Goal: Task Accomplishment & Management: Manage account settings

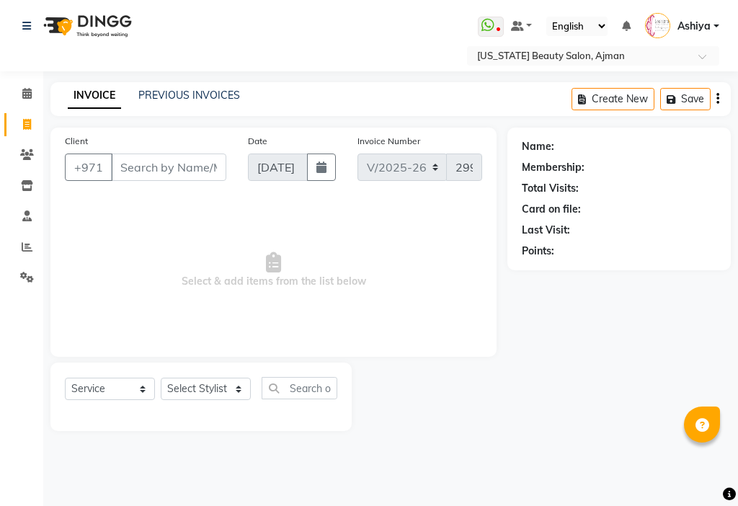
select select "637"
select select "service"
click at [23, 221] on span at bounding box center [26, 216] width 25 height 17
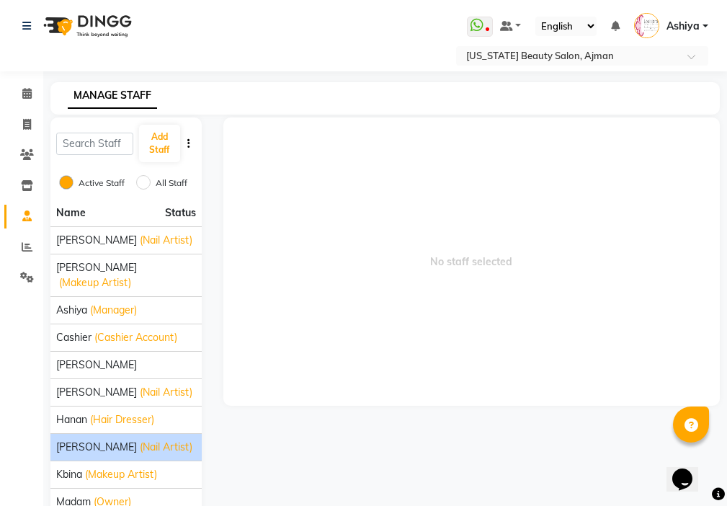
click at [140, 440] on span "(Nail Artist)" at bounding box center [166, 447] width 53 height 15
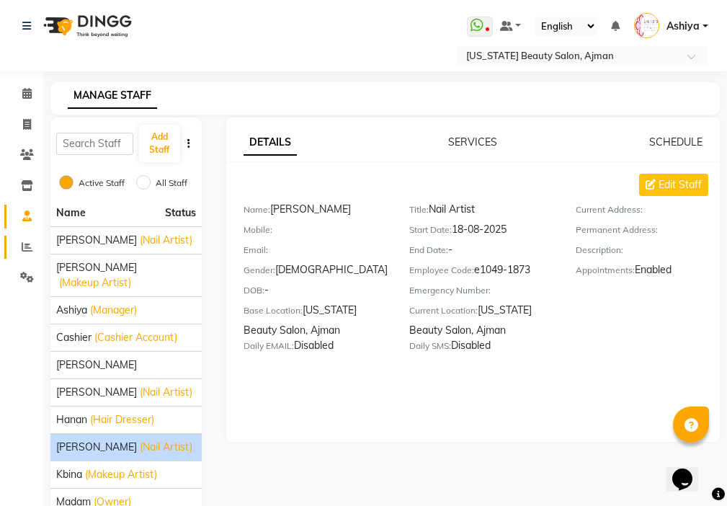
click at [27, 247] on icon at bounding box center [27, 246] width 11 height 11
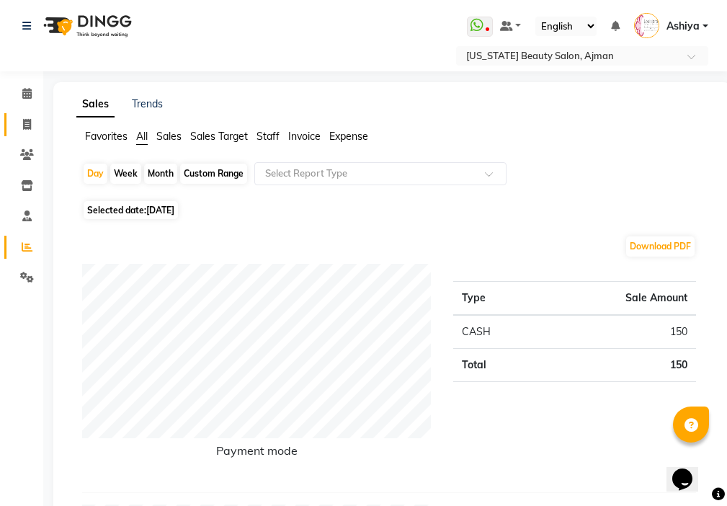
click at [25, 126] on icon at bounding box center [27, 124] width 8 height 11
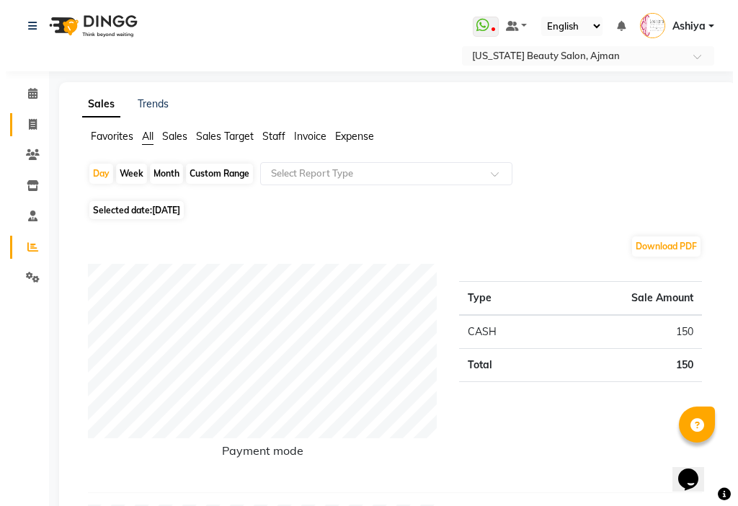
select select "service"
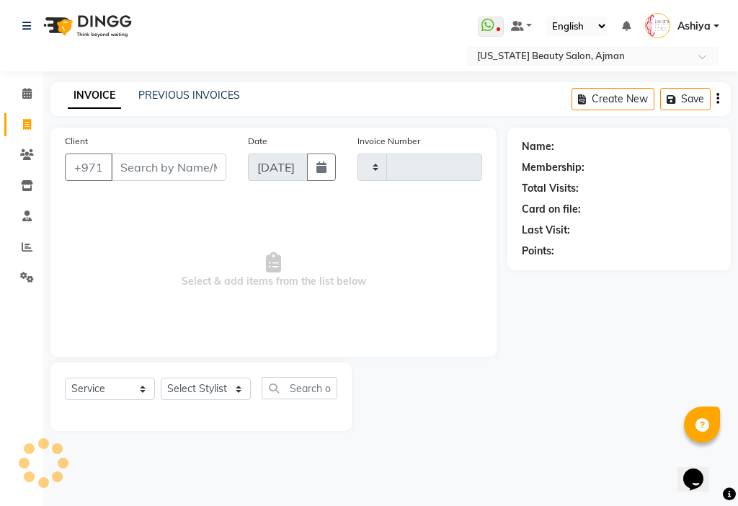
type input "2997"
select select "637"
click at [27, 247] on icon at bounding box center [27, 246] width 11 height 11
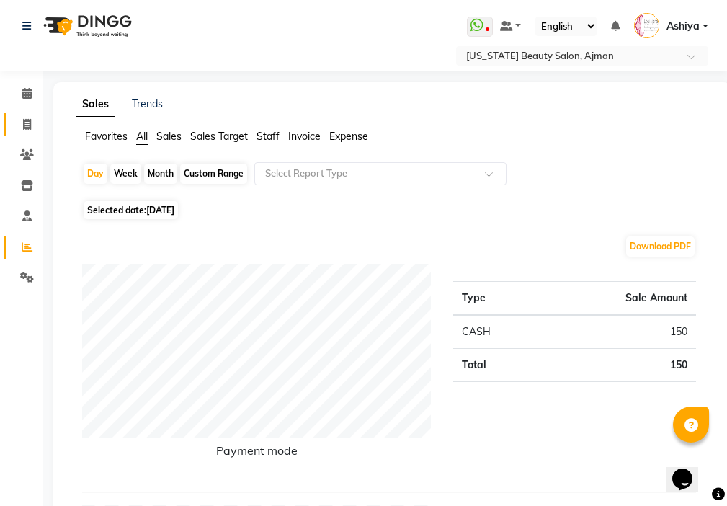
click at [27, 123] on icon at bounding box center [27, 124] width 8 height 11
select select "service"
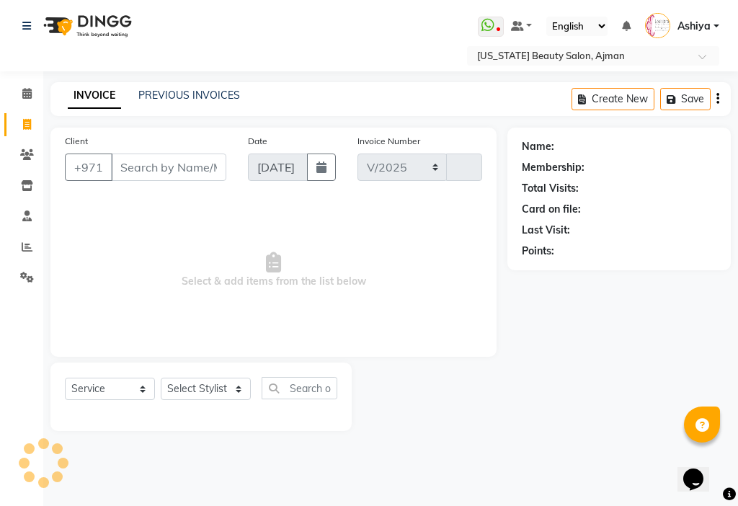
select select "637"
type input "2997"
click at [27, 218] on icon at bounding box center [26, 215] width 9 height 11
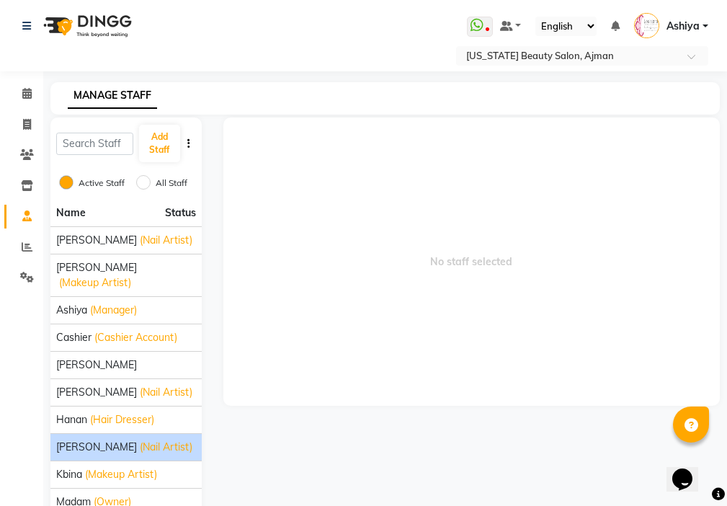
click at [140, 440] on span "(Nail Artist)" at bounding box center [166, 447] width 53 height 15
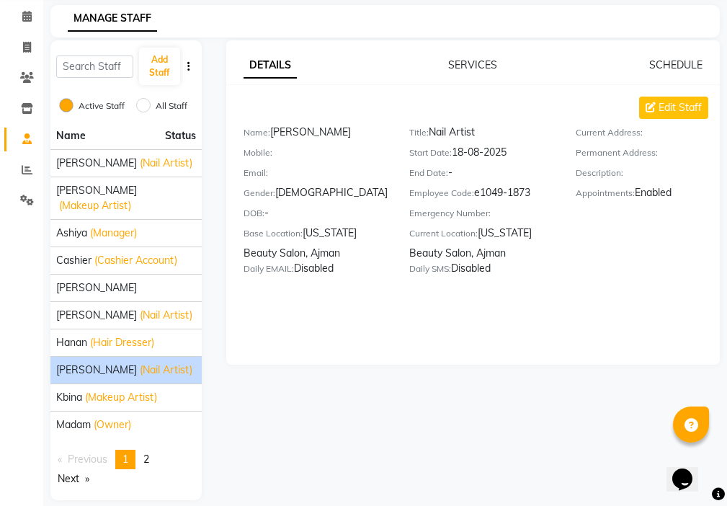
scroll to position [76, 0]
click at [149, 453] on span "2" at bounding box center [146, 459] width 6 height 13
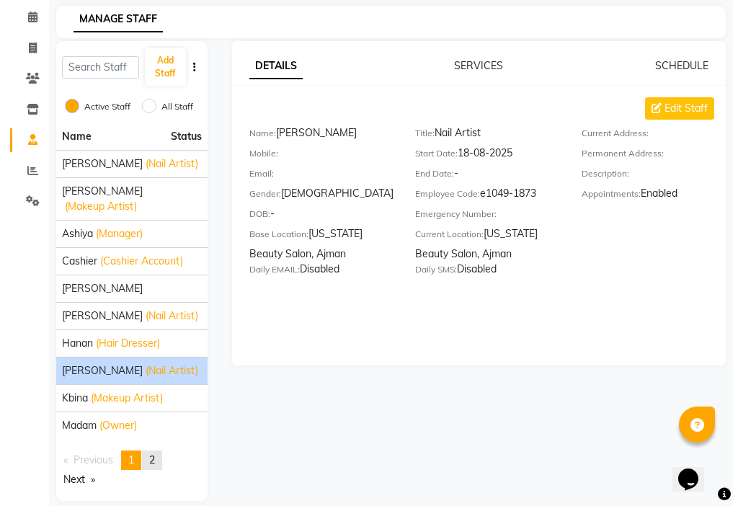
scroll to position [0, 0]
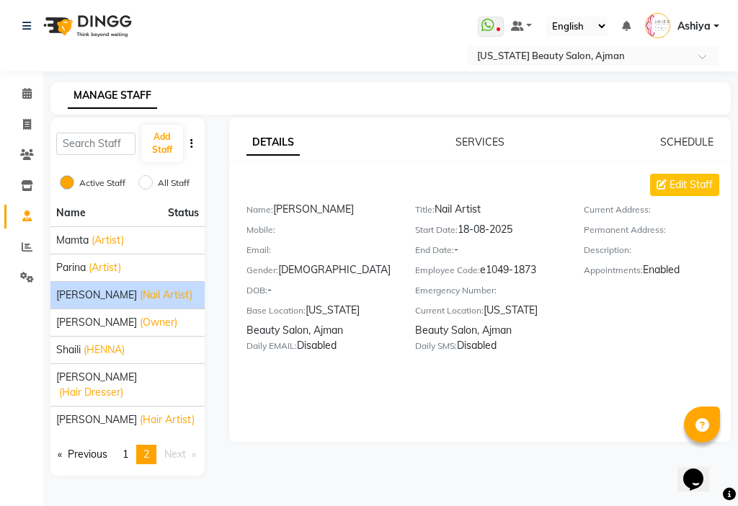
click at [152, 291] on div "[PERSON_NAME] (Nail Artist)" at bounding box center [127, 295] width 143 height 15
click at [27, 124] on icon at bounding box center [27, 124] width 8 height 11
select select "service"
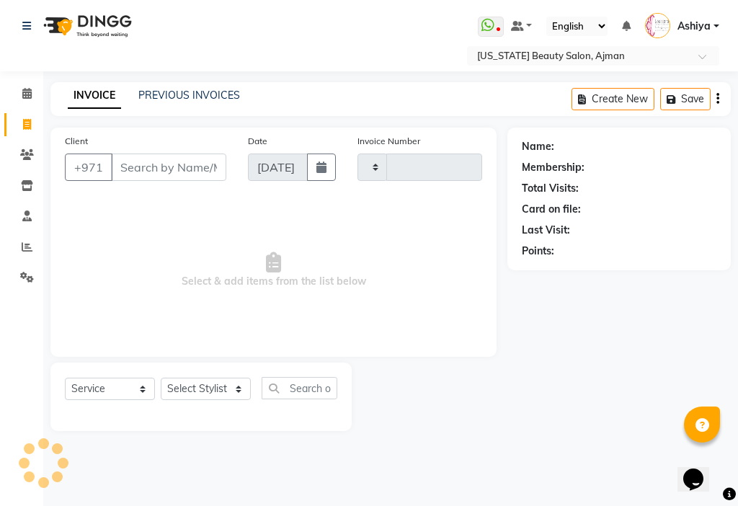
type input "2997"
select select "637"
click at [27, 216] on icon at bounding box center [26, 215] width 9 height 11
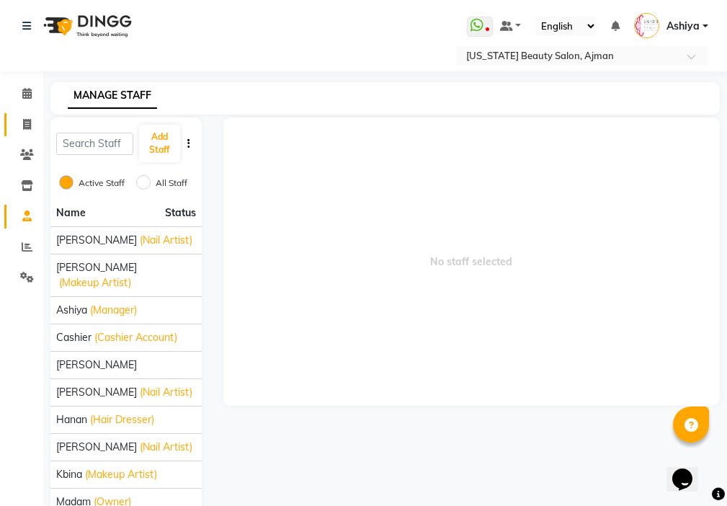
click at [12, 128] on link "Invoice" at bounding box center [21, 125] width 35 height 24
select select "service"
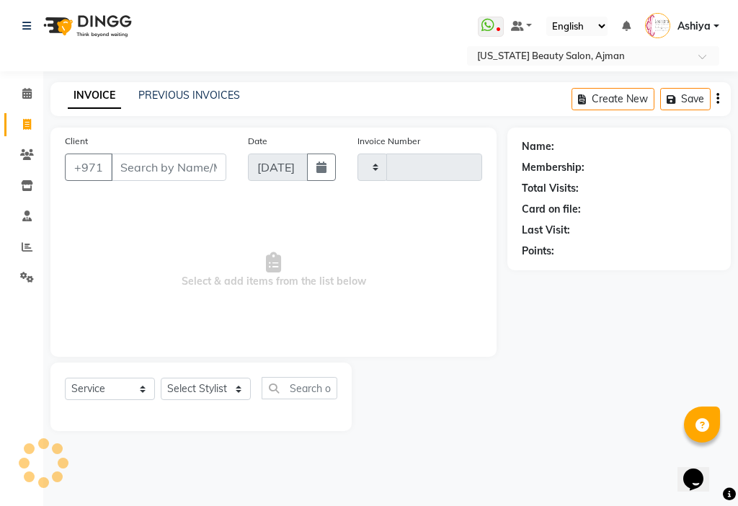
type input "2997"
select select "637"
click at [19, 254] on span at bounding box center [26, 247] width 25 height 17
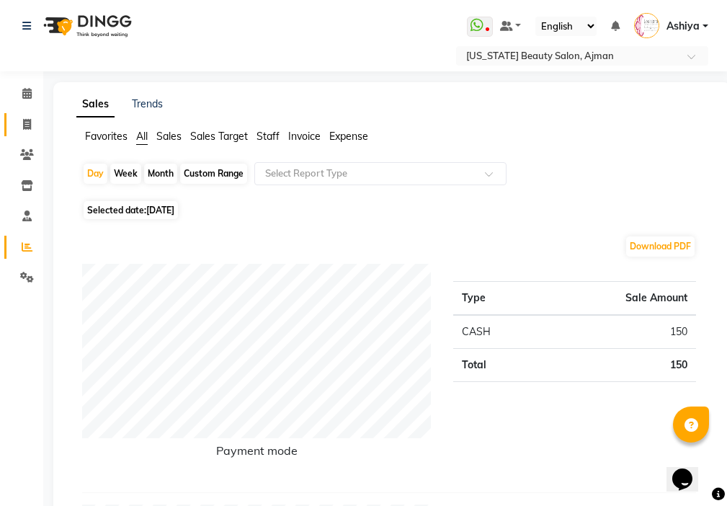
click at [27, 125] on icon at bounding box center [27, 124] width 8 height 11
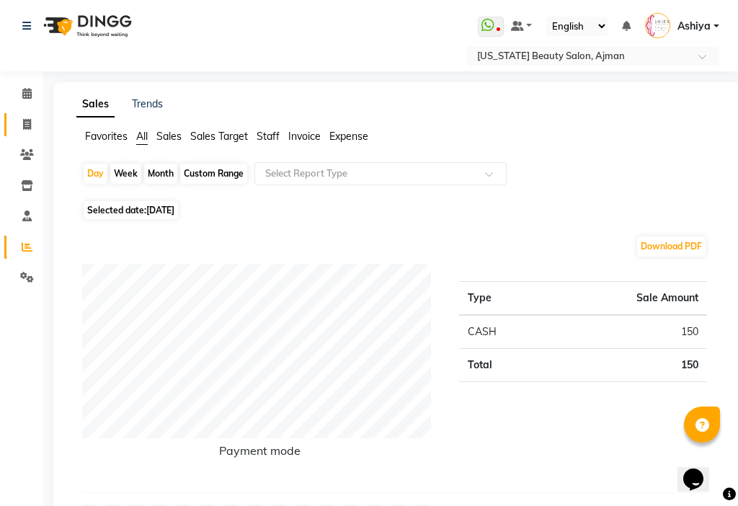
select select "637"
select select "service"
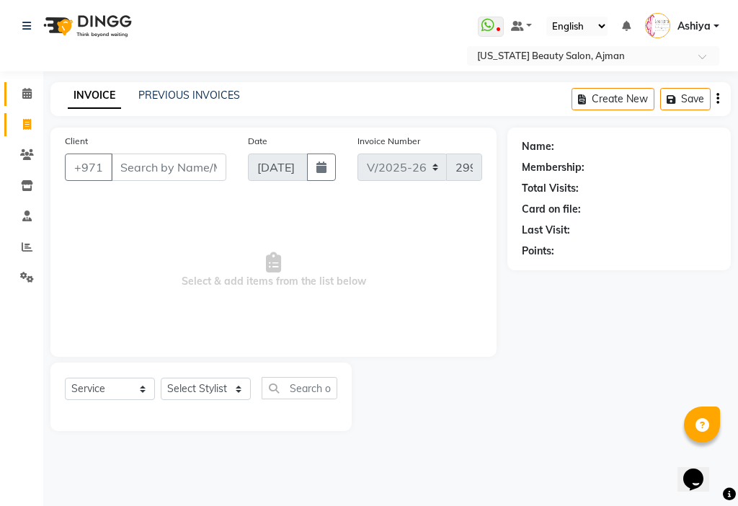
click at [32, 97] on icon at bounding box center [26, 93] width 9 height 11
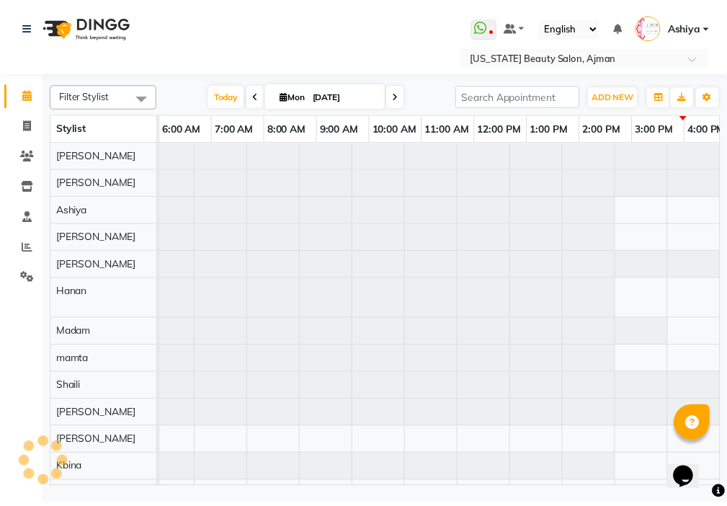
scroll to position [0, 321]
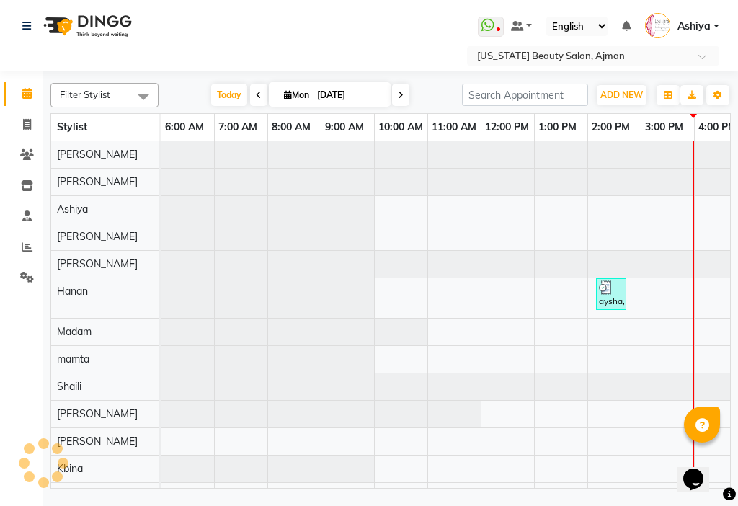
click at [614, 296] on div "aysha, TK01, 02:10 PM-02:45 PM, Roots Dying (صبغ الجذور) (DH150)" at bounding box center [611, 293] width 27 height 27
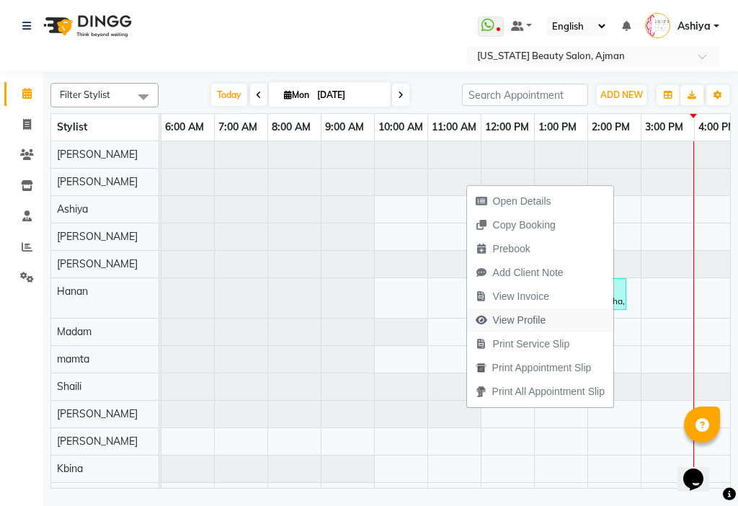
click at [566, 322] on button "View Profile" at bounding box center [540, 321] width 146 height 24
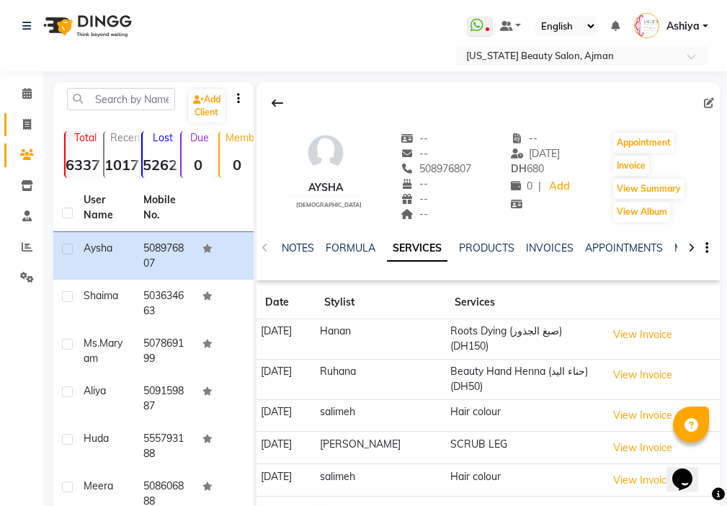
click at [30, 127] on icon at bounding box center [27, 124] width 8 height 11
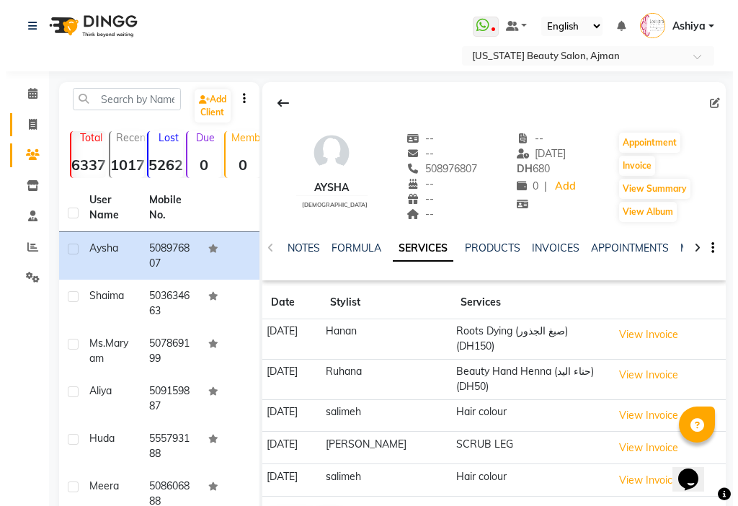
select select "service"
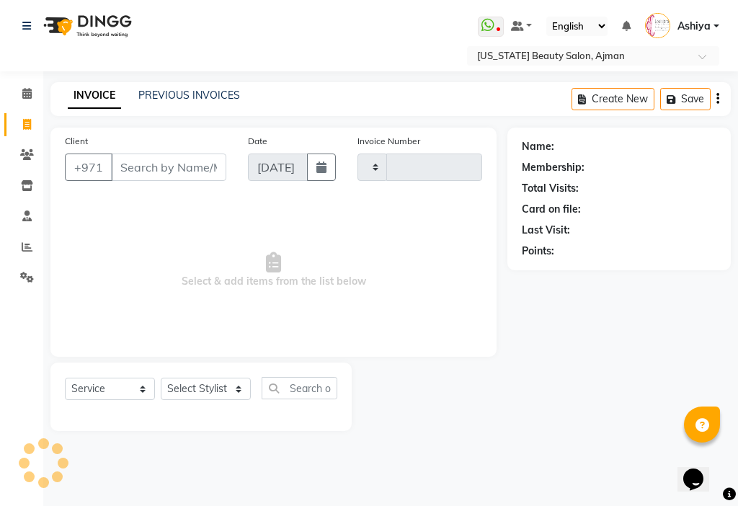
type input "2997"
select select "637"
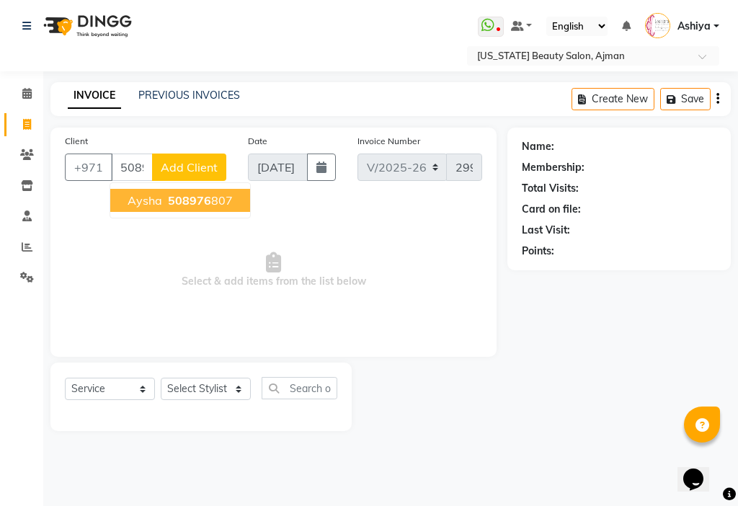
click at [226, 198] on ngb-highlight "508976 807" at bounding box center [199, 200] width 68 height 14
type input "508976807"
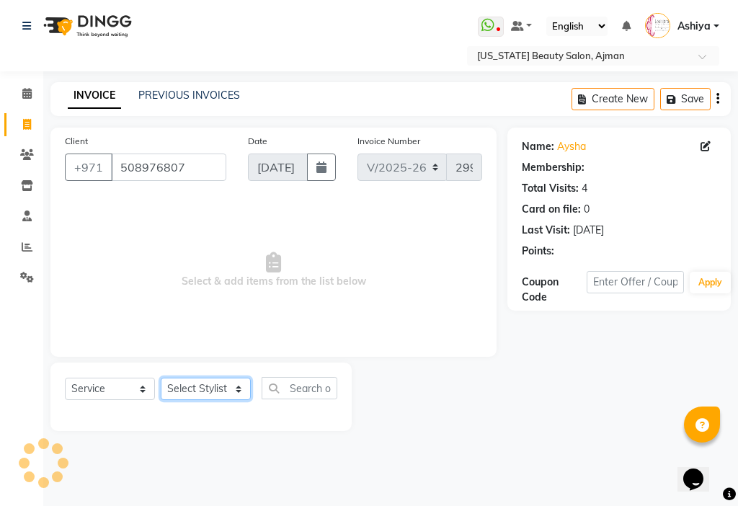
click at [199, 387] on select "Select Stylist [PERSON_NAME] [PERSON_NAME] Ashiya Cashier [PERSON_NAME] [PERSON…" at bounding box center [206, 389] width 90 height 22
select select "86231"
click at [161, 378] on select "Select Stylist [PERSON_NAME] [PERSON_NAME] Ashiya Cashier [PERSON_NAME] [PERSON…" at bounding box center [206, 389] width 90 height 22
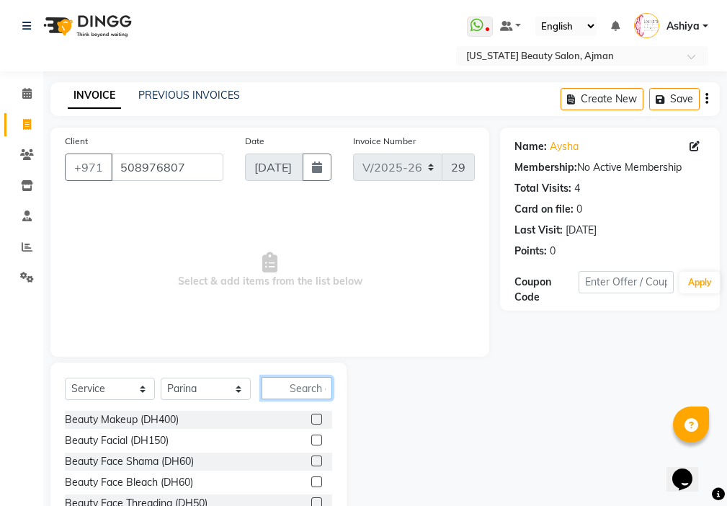
click at [305, 383] on input "text" at bounding box center [297, 388] width 71 height 22
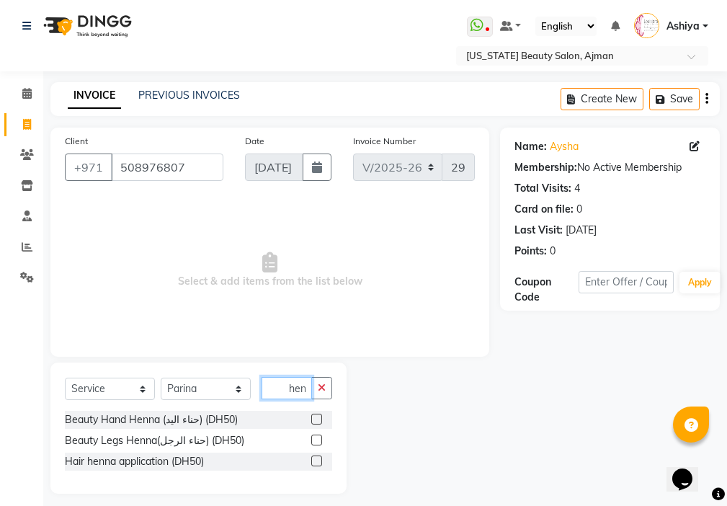
type input "hen"
click at [317, 419] on label at bounding box center [316, 419] width 11 height 11
click at [317, 419] on input "checkbox" at bounding box center [315, 419] width 9 height 9
checkbox input "true"
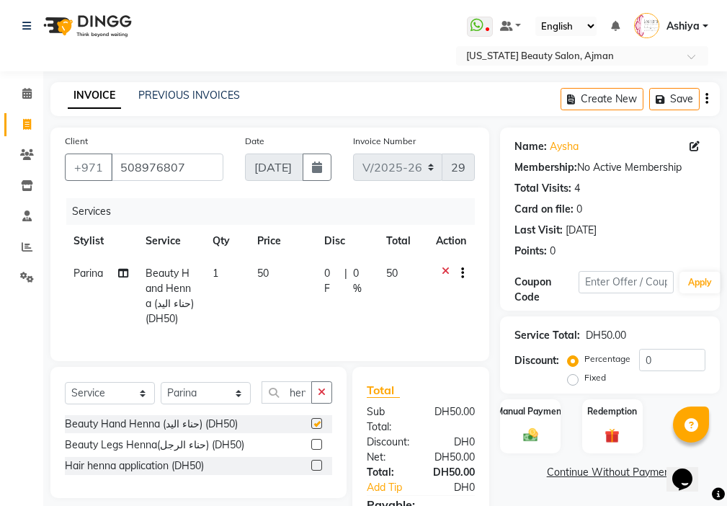
click at [301, 319] on td "50" at bounding box center [283, 296] width 68 height 78
select select "86231"
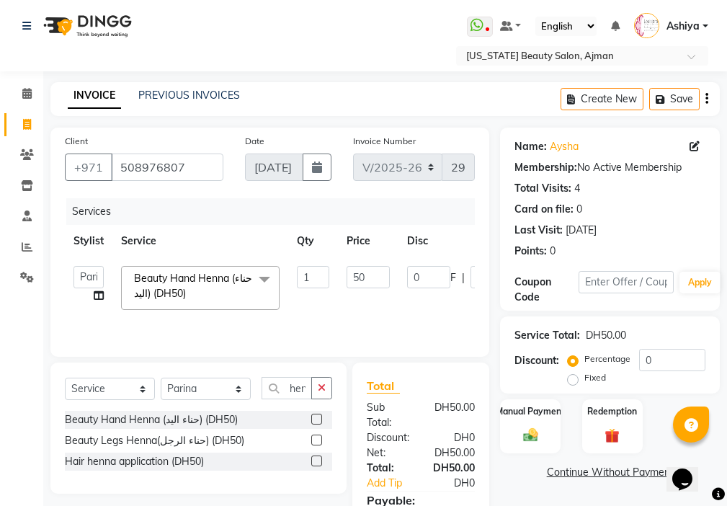
checkbox input "false"
click at [360, 273] on input "50" at bounding box center [368, 277] width 43 height 22
type input "30"
click at [531, 420] on div "Manual Payment" at bounding box center [531, 426] width 63 height 56
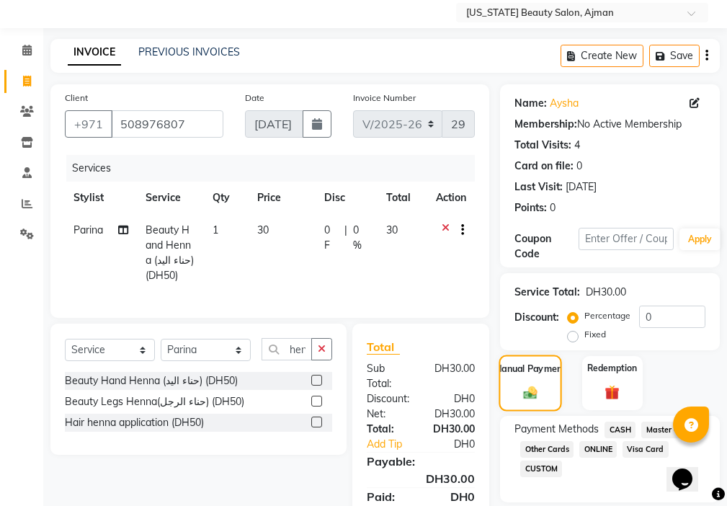
scroll to position [123, 0]
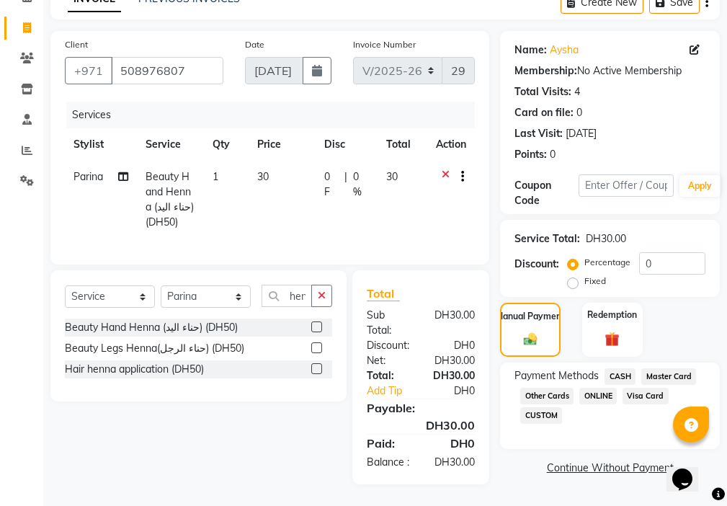
click at [622, 368] on span "CASH" at bounding box center [620, 376] width 31 height 17
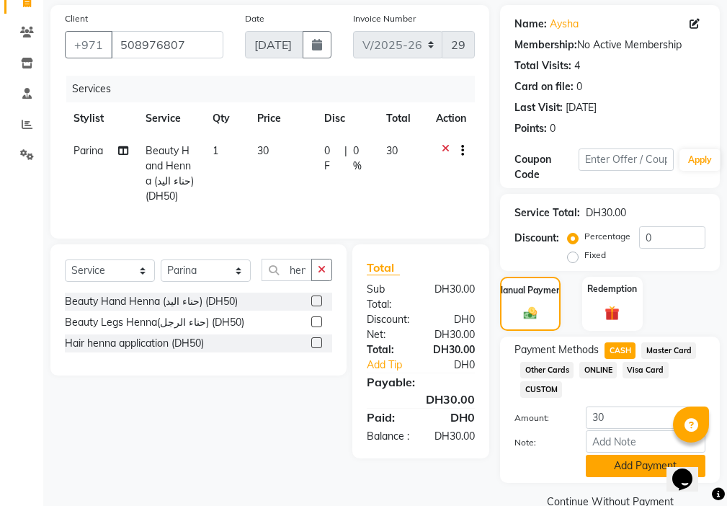
click at [638, 462] on button "Add Payment" at bounding box center [646, 466] width 120 height 22
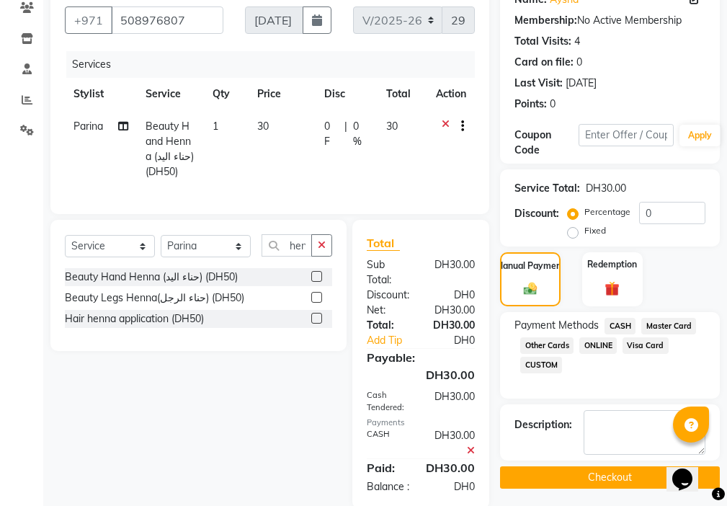
scroll to position [198, 0]
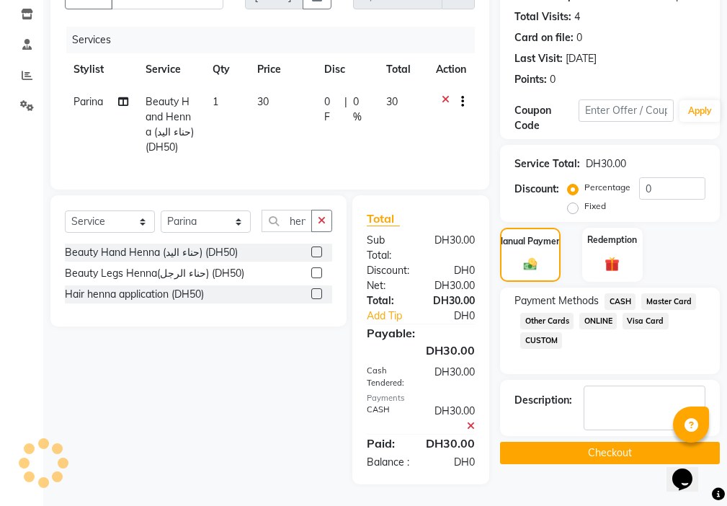
click at [604, 442] on button "Checkout" at bounding box center [610, 453] width 220 height 22
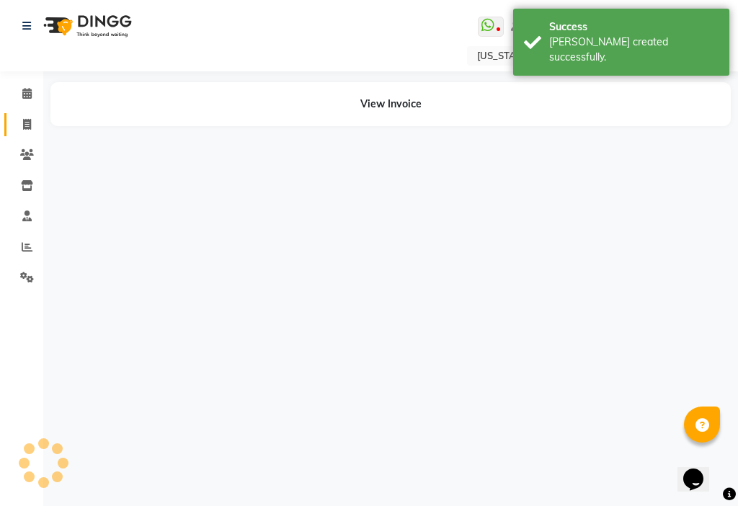
click at [23, 121] on icon at bounding box center [27, 124] width 8 height 11
select select "service"
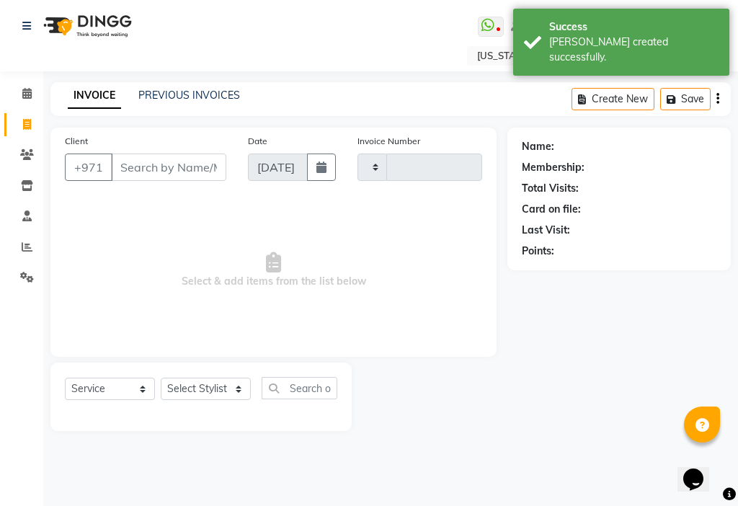
type input "2998"
select select "637"
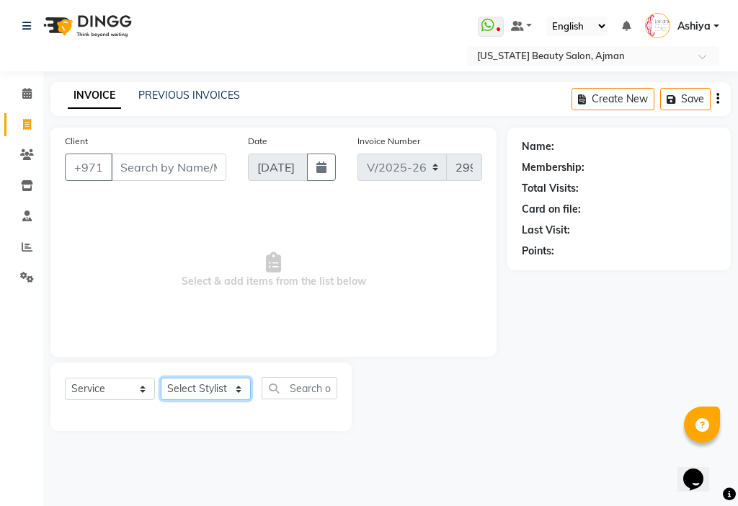
click at [218, 386] on select "Select Stylist [PERSON_NAME] [PERSON_NAME] Ashiya Cashier [PERSON_NAME] [PERSON…" at bounding box center [206, 389] width 90 height 22
select select "68692"
click at [161, 378] on select "Select Stylist [PERSON_NAME] [PERSON_NAME] Ashiya Cashier [PERSON_NAME] [PERSON…" at bounding box center [206, 389] width 90 height 22
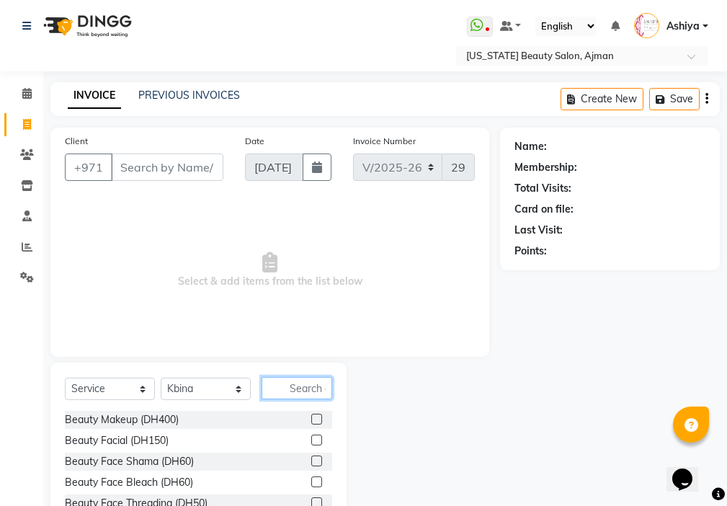
click at [314, 390] on input "text" at bounding box center [297, 388] width 71 height 22
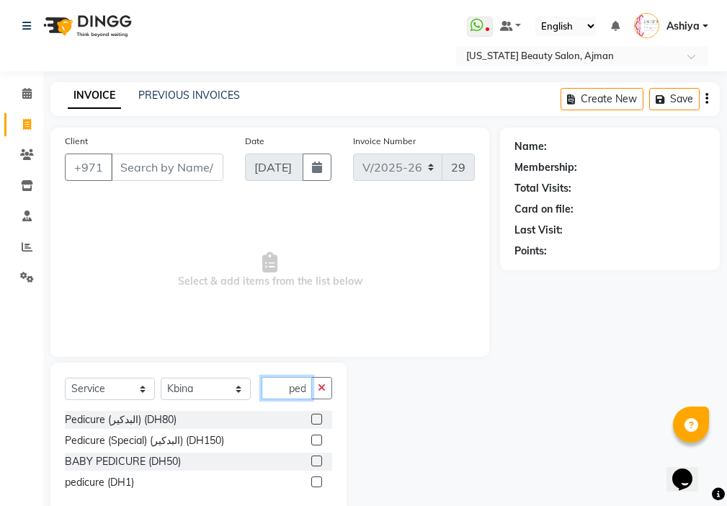
scroll to position [0, 3]
type input "pedi"
click at [315, 420] on label at bounding box center [316, 419] width 11 height 11
click at [315, 420] on input "checkbox" at bounding box center [315, 419] width 9 height 9
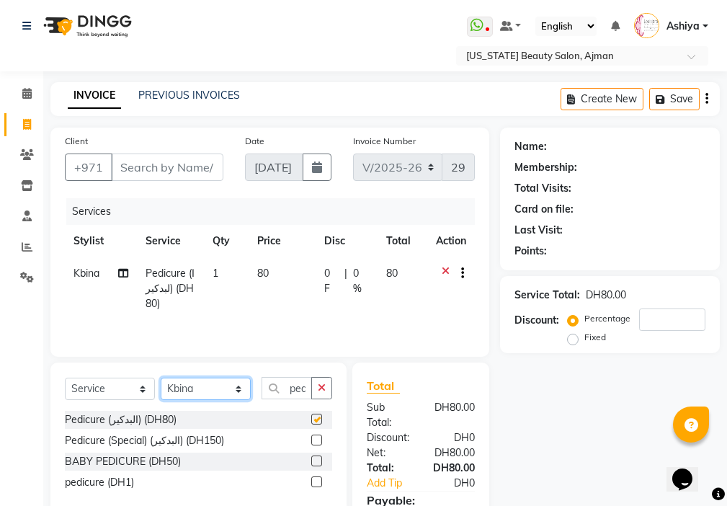
click at [191, 389] on select "Select Stylist [PERSON_NAME] [PERSON_NAME] Ashiya Cashier [PERSON_NAME] [PERSON…" at bounding box center [206, 389] width 90 height 22
checkbox input "false"
select select "68424"
click at [161, 378] on select "Select Stylist [PERSON_NAME] [PERSON_NAME] Ashiya Cashier [PERSON_NAME] [PERSON…" at bounding box center [206, 389] width 90 height 22
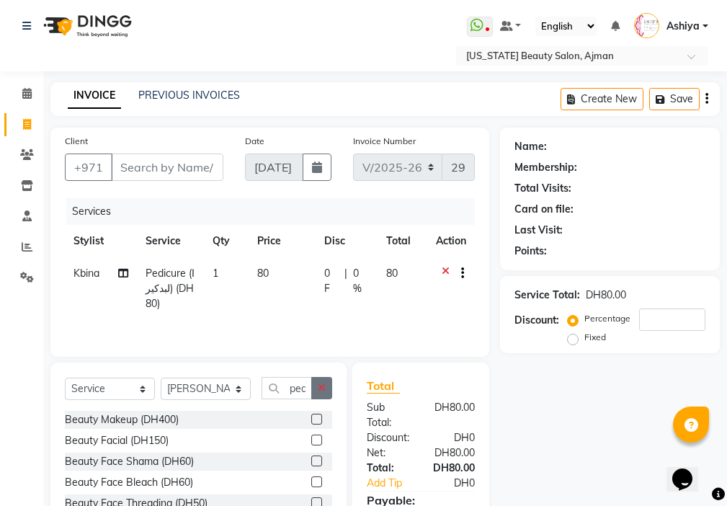
click at [322, 386] on icon "button" at bounding box center [322, 388] width 8 height 10
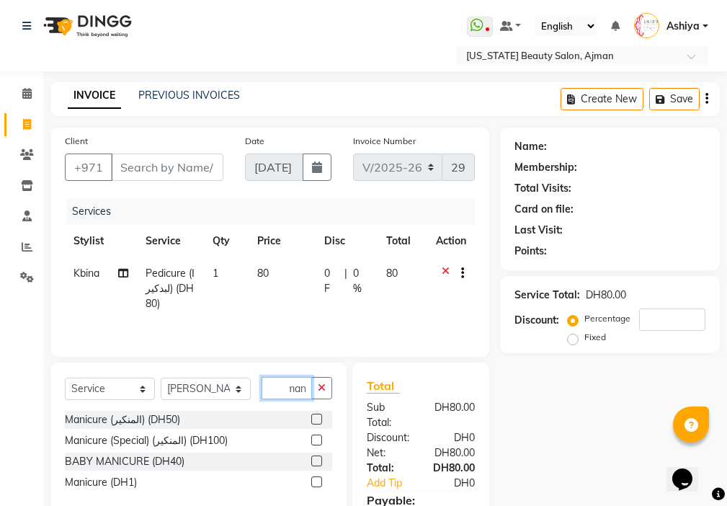
scroll to position [0, 6]
type input "mani"
click at [311, 419] on label at bounding box center [316, 419] width 11 height 11
click at [311, 419] on input "checkbox" at bounding box center [315, 419] width 9 height 9
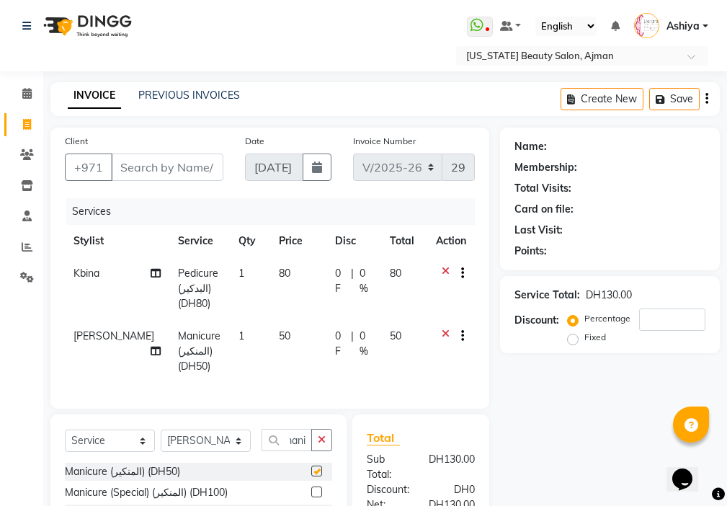
scroll to position [0, 0]
checkbox input "false"
click at [200, 451] on select "Select Stylist [PERSON_NAME] [PERSON_NAME] Ashiya Cashier [PERSON_NAME] [PERSON…" at bounding box center [206, 441] width 90 height 22
select select "69766"
click at [161, 440] on select "Select Stylist [PERSON_NAME] [PERSON_NAME] Ashiya Cashier [PERSON_NAME] [PERSON…" at bounding box center [206, 441] width 90 height 22
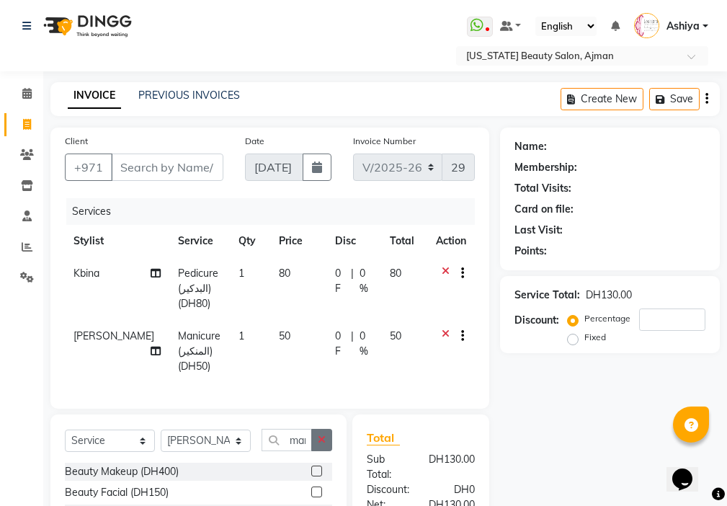
click at [329, 451] on button "button" at bounding box center [321, 440] width 21 height 22
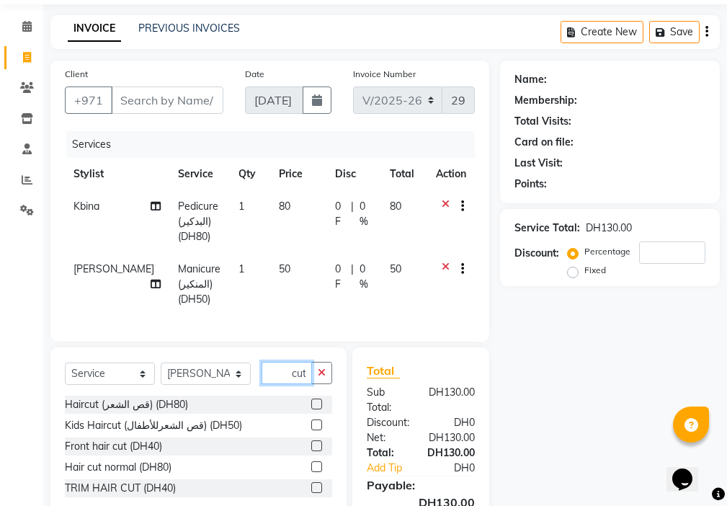
scroll to position [170, 0]
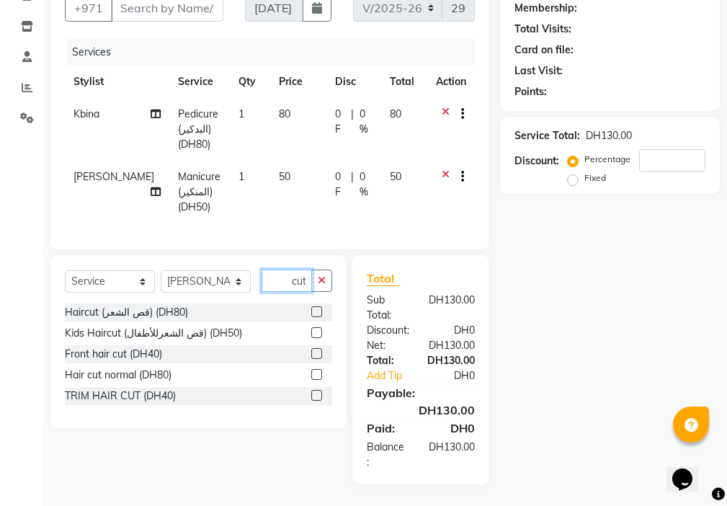
type input "hair cut"
click at [317, 395] on label at bounding box center [316, 395] width 11 height 11
click at [317, 395] on input "checkbox" at bounding box center [315, 395] width 9 height 9
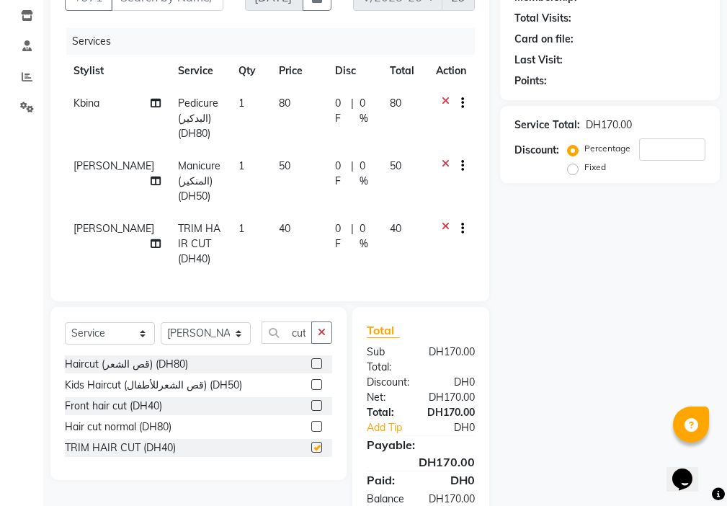
scroll to position [0, 0]
checkbox input "false"
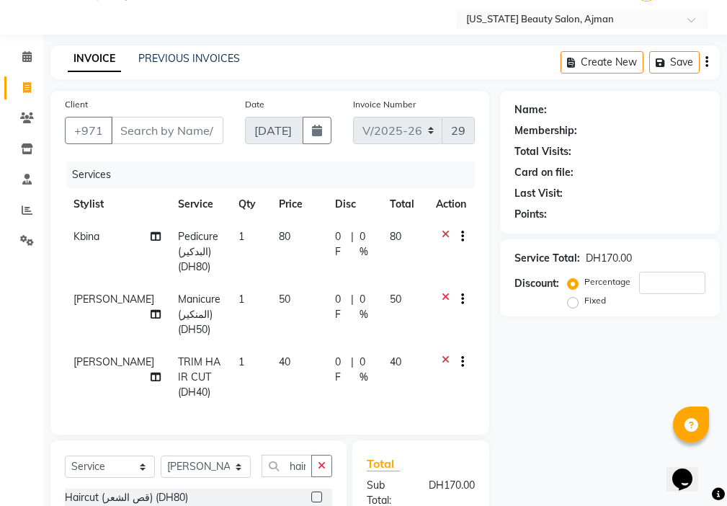
scroll to position [27, 0]
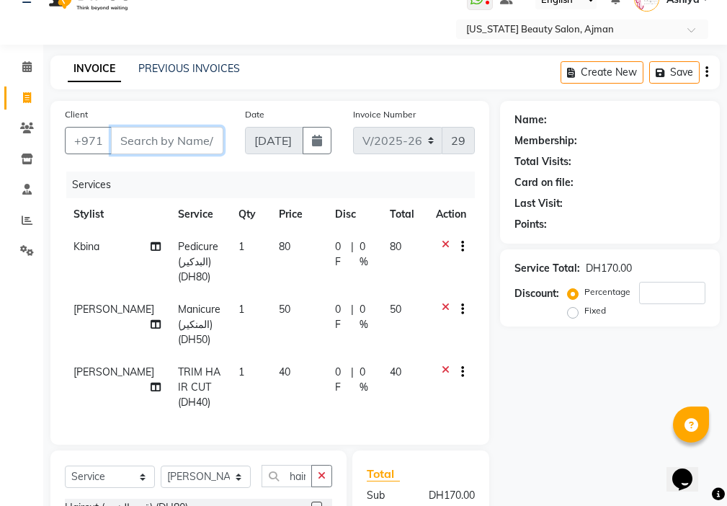
click at [195, 136] on input "Client" at bounding box center [167, 140] width 112 height 27
type input "5"
type input "0"
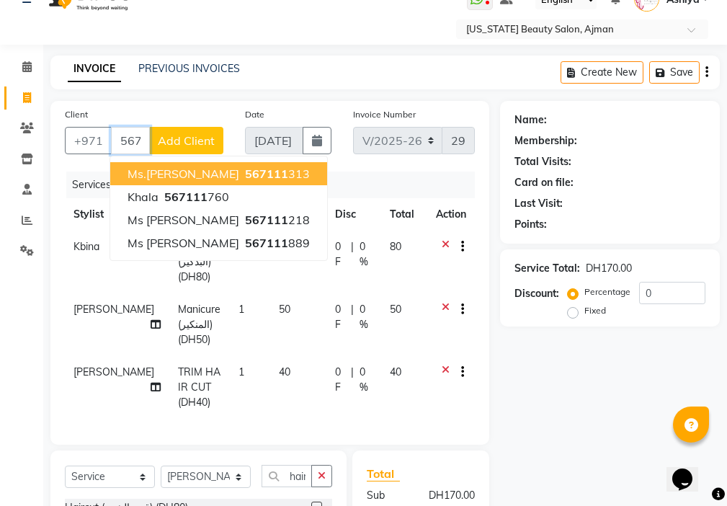
click at [248, 175] on button "Ms.[PERSON_NAME] 567111 313" at bounding box center [218, 173] width 217 height 23
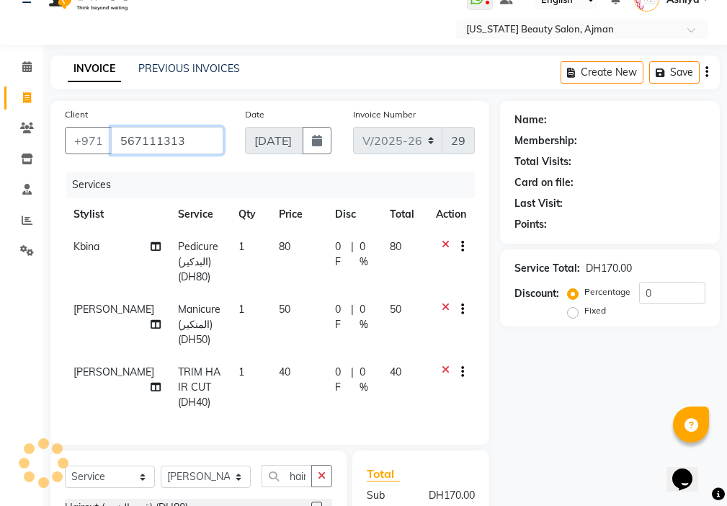
type input "567111313"
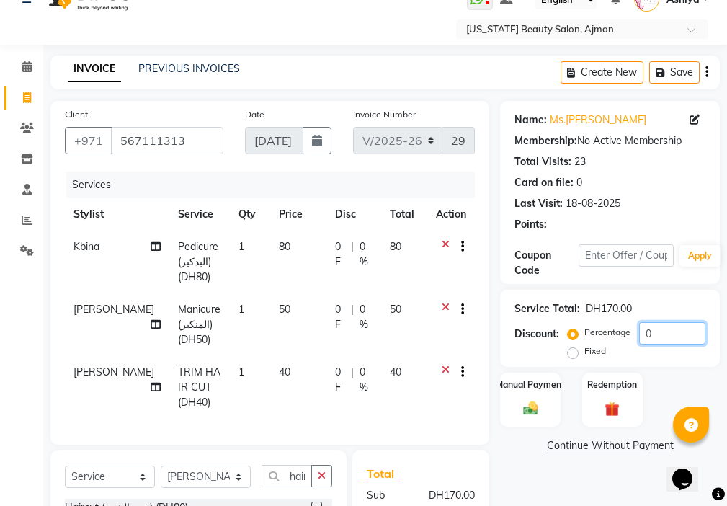
click at [662, 332] on input "0" at bounding box center [672, 333] width 66 height 22
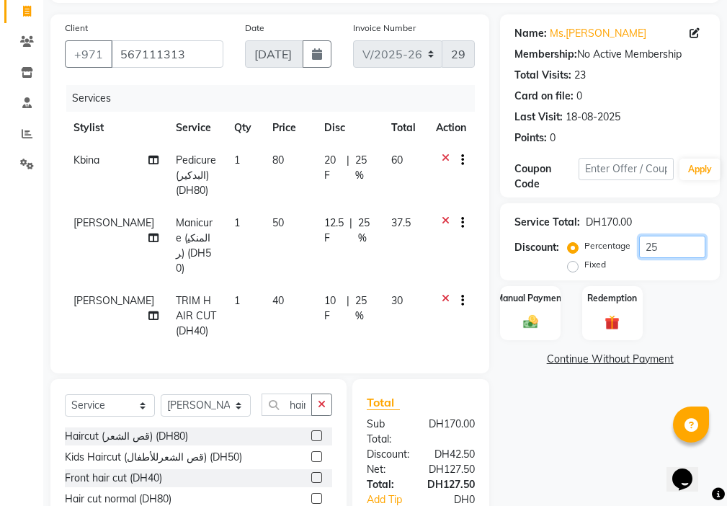
scroll to position [233, 0]
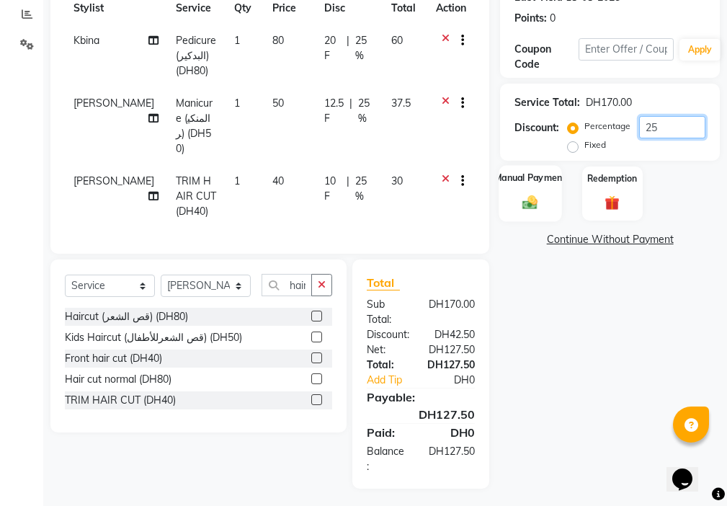
type input "25"
click at [538, 198] on img at bounding box center [530, 202] width 25 height 17
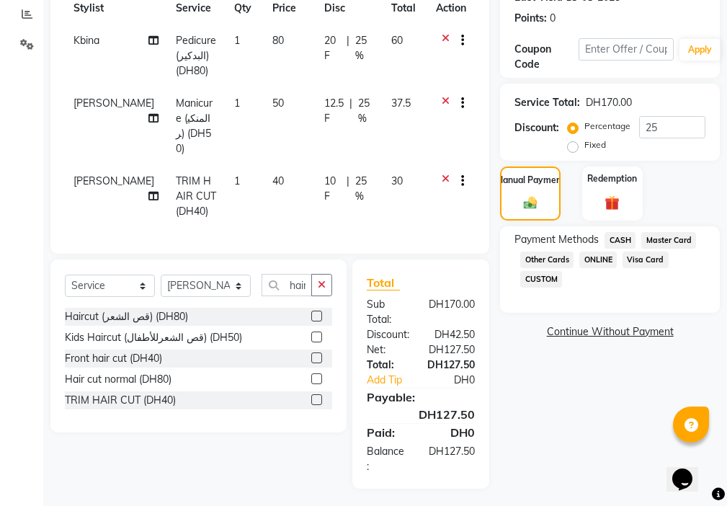
click at [656, 263] on span "Visa Card" at bounding box center [646, 260] width 46 height 17
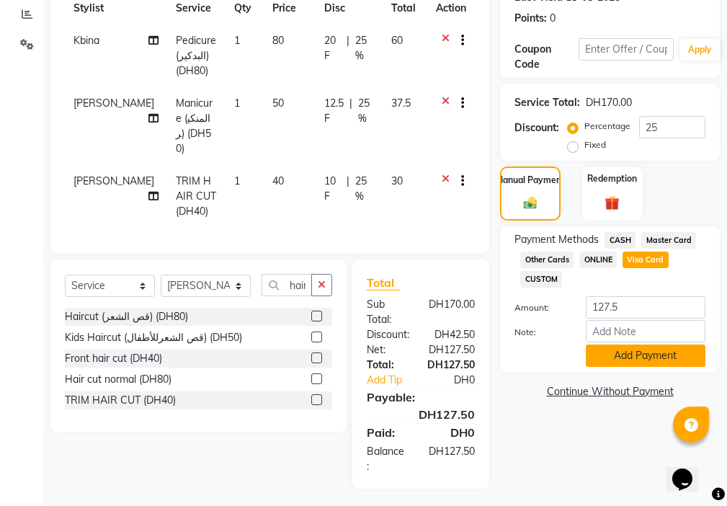
click at [644, 355] on button "Add Payment" at bounding box center [646, 356] width 120 height 22
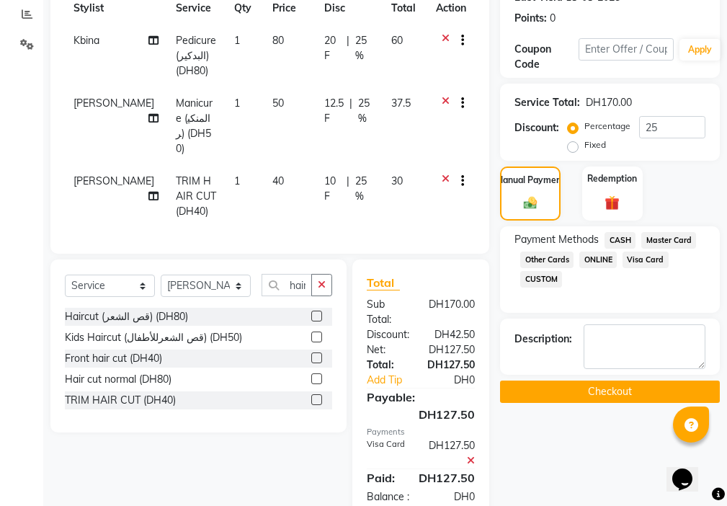
click at [631, 393] on button "Checkout" at bounding box center [610, 392] width 220 height 22
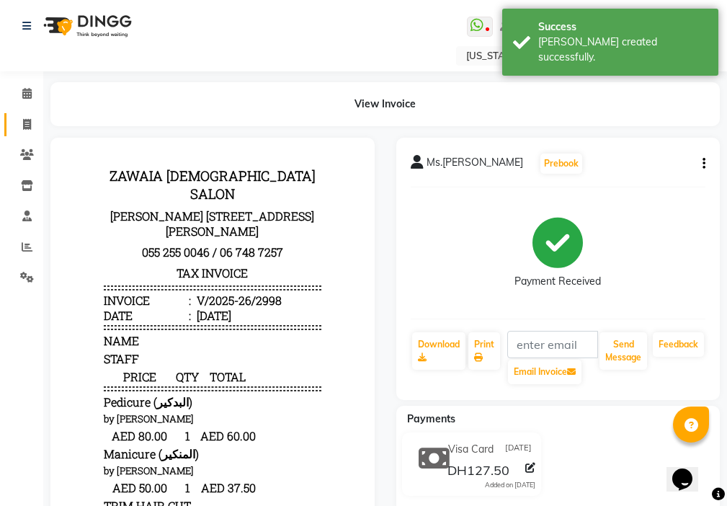
click at [25, 120] on icon at bounding box center [27, 124] width 8 height 11
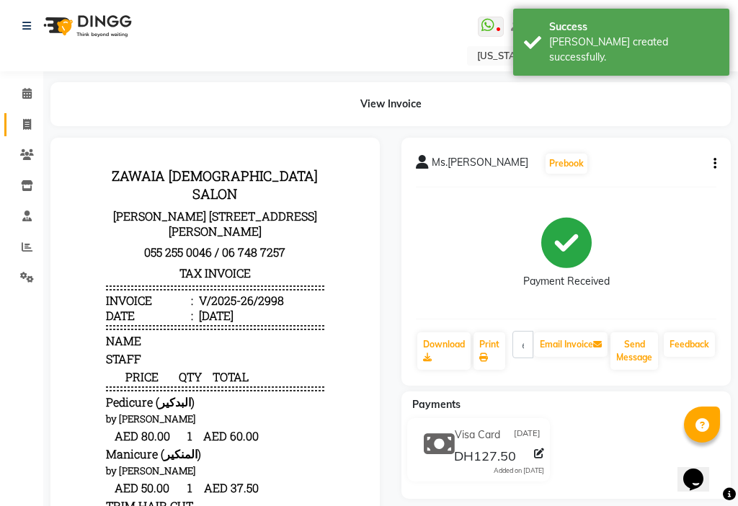
select select "service"
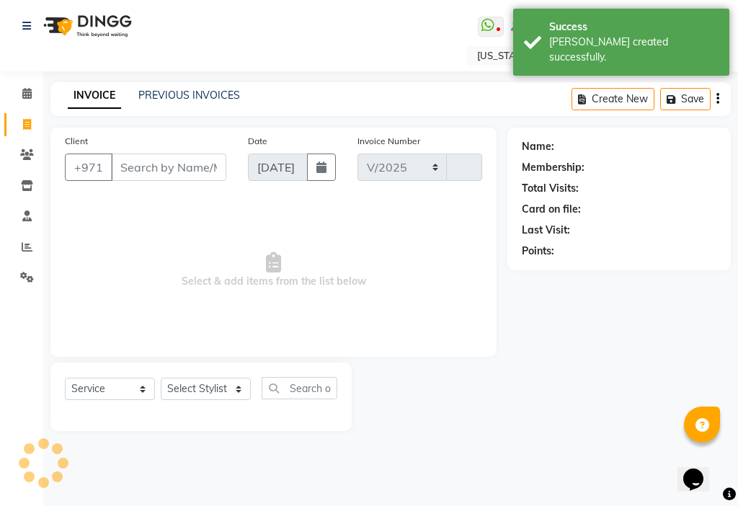
select select "637"
type input "2999"
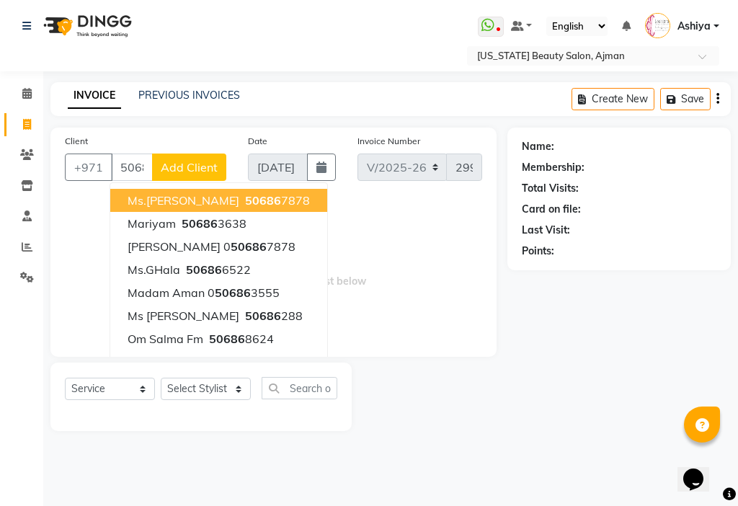
click at [245, 193] on span "50686" at bounding box center [263, 200] width 36 height 14
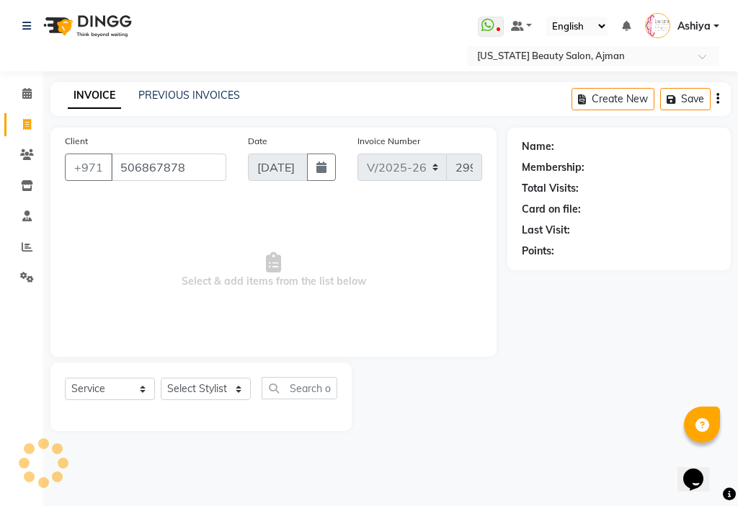
type input "506867878"
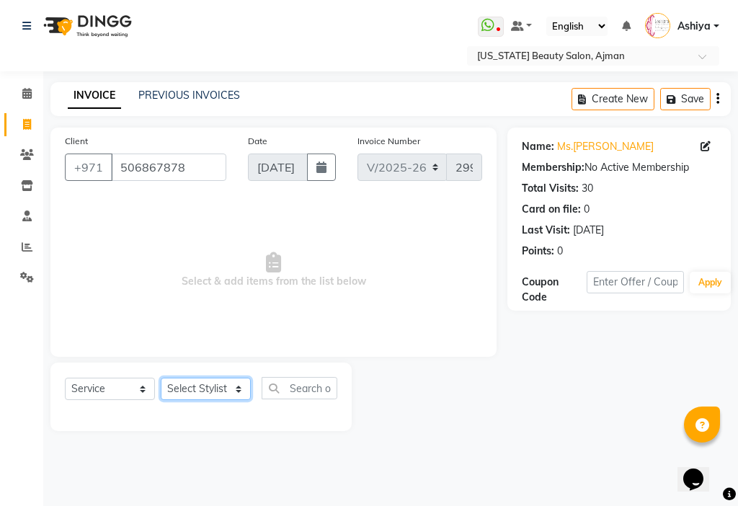
click at [178, 391] on select "Select Stylist [PERSON_NAME] [PERSON_NAME] Ashiya Cashier [PERSON_NAME] [PERSON…" at bounding box center [206, 389] width 90 height 22
select select "89320"
click at [161, 378] on select "Select Stylist [PERSON_NAME] [PERSON_NAME] Ashiya Cashier [PERSON_NAME] [PERSON…" at bounding box center [206, 389] width 90 height 22
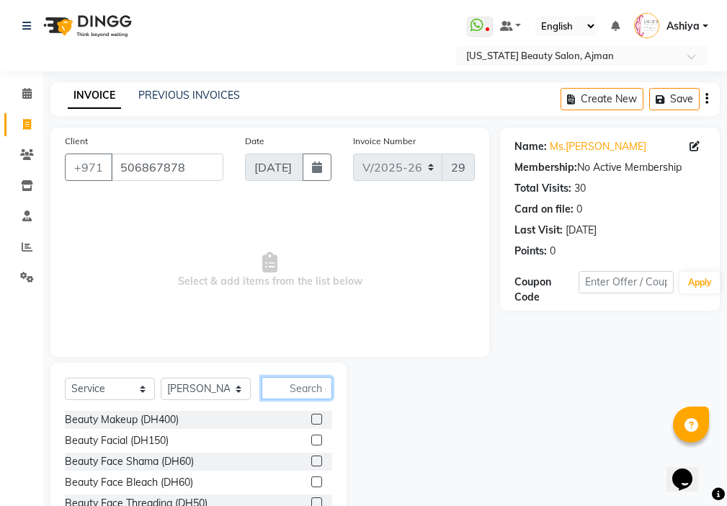
click at [310, 391] on input "text" at bounding box center [297, 388] width 71 height 22
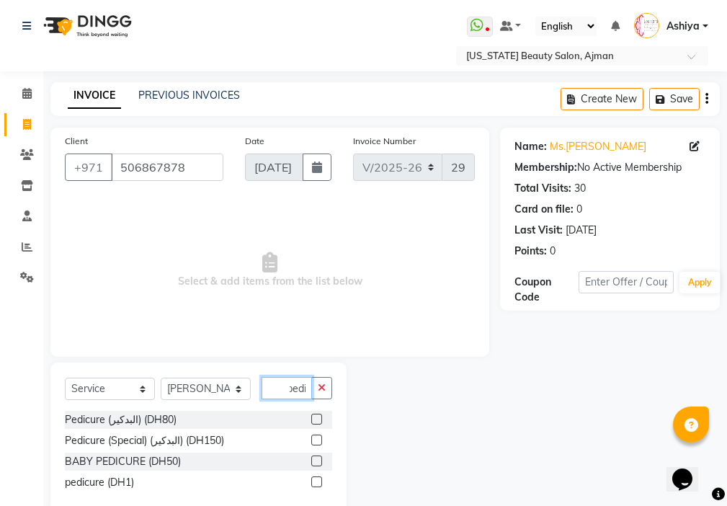
type input "pedi"
click at [318, 420] on label at bounding box center [316, 419] width 11 height 11
click at [318, 420] on input "checkbox" at bounding box center [315, 419] width 9 height 9
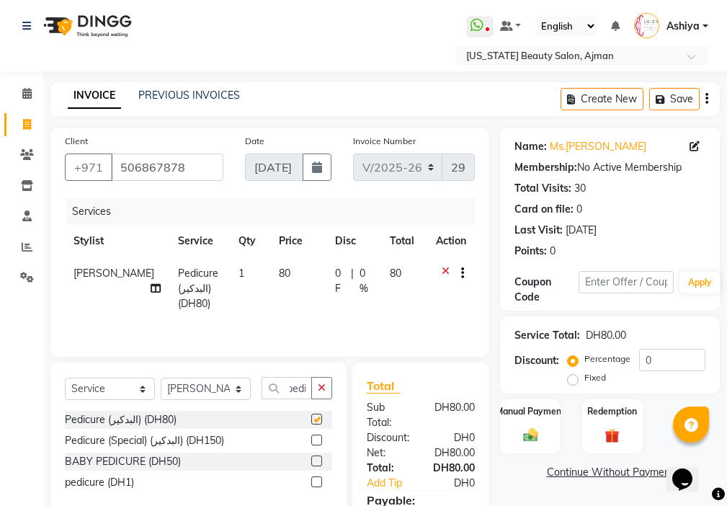
scroll to position [0, 0]
checkbox input "false"
click at [205, 385] on select "Select Stylist [PERSON_NAME] [PERSON_NAME] Ashiya Cashier [PERSON_NAME] [PERSON…" at bounding box center [206, 389] width 90 height 22
select select "89321"
click at [161, 378] on select "Select Stylist [PERSON_NAME] [PERSON_NAME] Ashiya Cashier [PERSON_NAME] [PERSON…" at bounding box center [206, 389] width 90 height 22
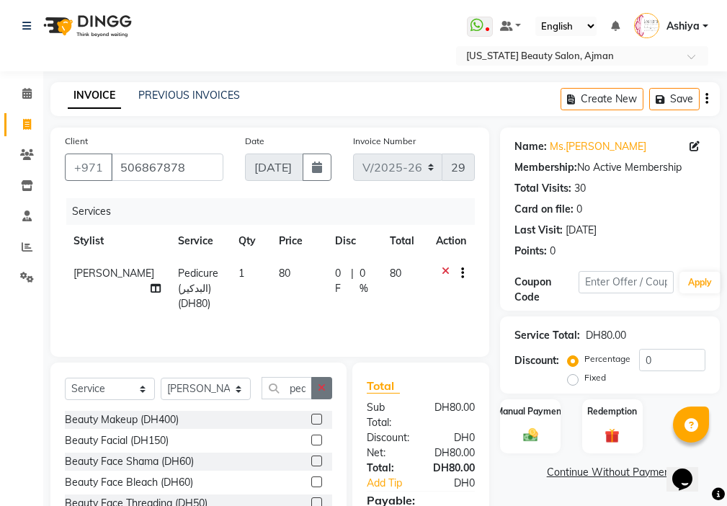
click at [322, 387] on icon "button" at bounding box center [322, 388] width 8 height 10
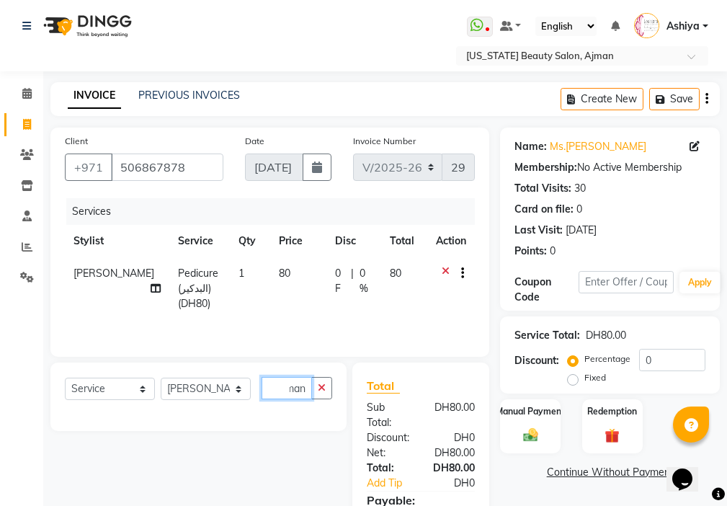
scroll to position [0, 4]
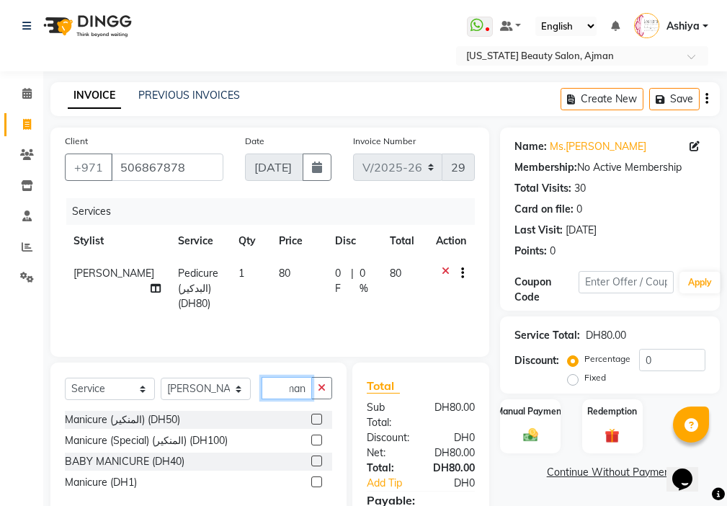
type input "man"
click at [316, 420] on label at bounding box center [316, 419] width 11 height 11
click at [316, 420] on input "checkbox" at bounding box center [315, 419] width 9 height 9
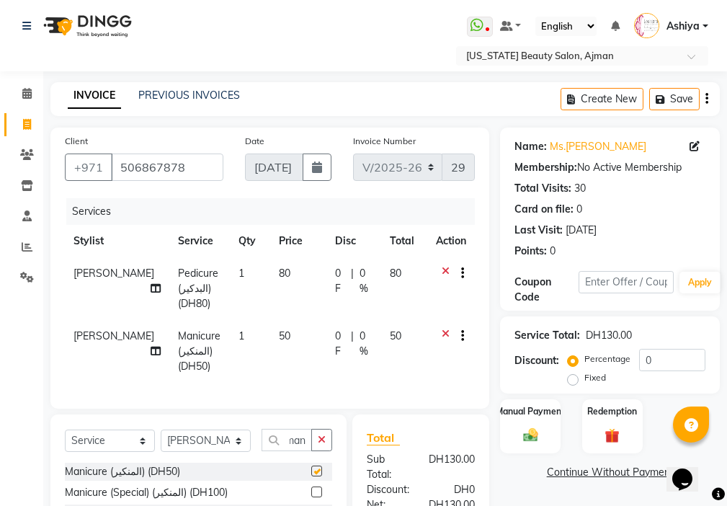
scroll to position [0, 0]
click at [536, 428] on img at bounding box center [530, 435] width 25 height 17
checkbox input "false"
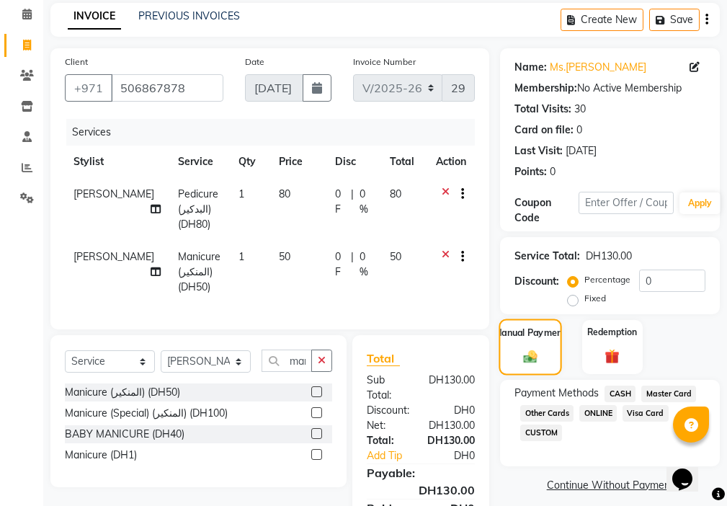
scroll to position [170, 0]
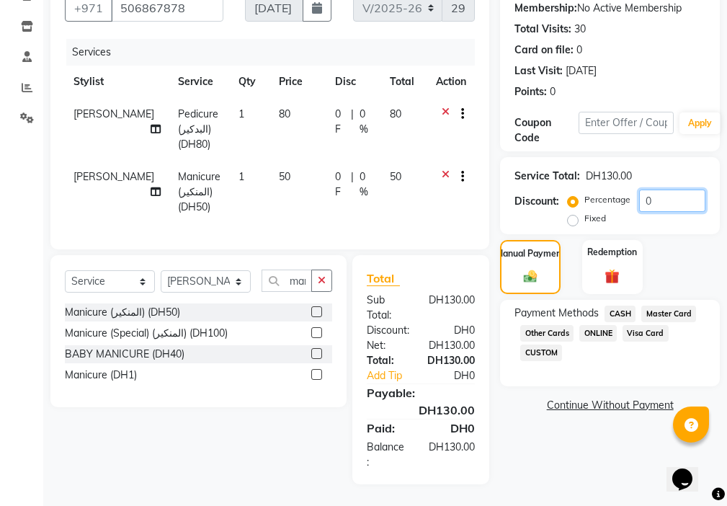
click at [663, 192] on input "0" at bounding box center [672, 201] width 66 height 22
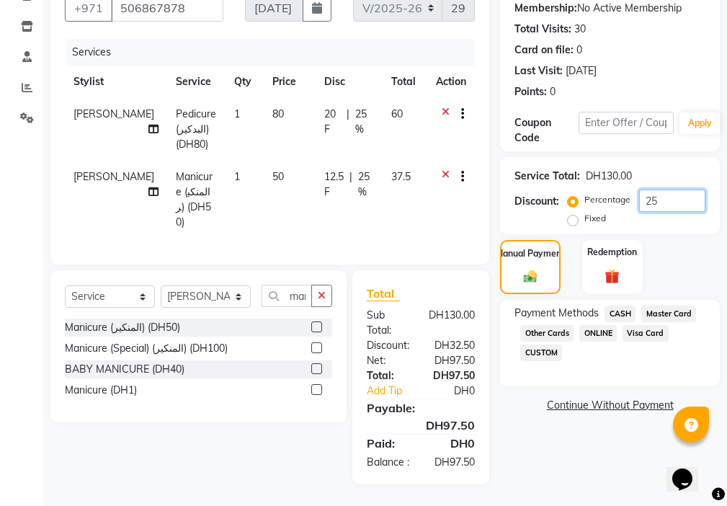
type input "25"
click at [646, 325] on span "Visa Card" at bounding box center [646, 333] width 46 height 17
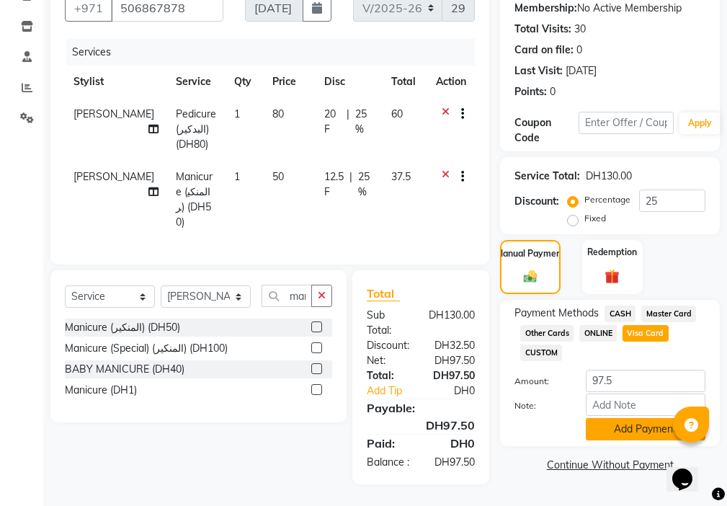
click at [645, 422] on button "Add Payment" at bounding box center [646, 429] width 120 height 22
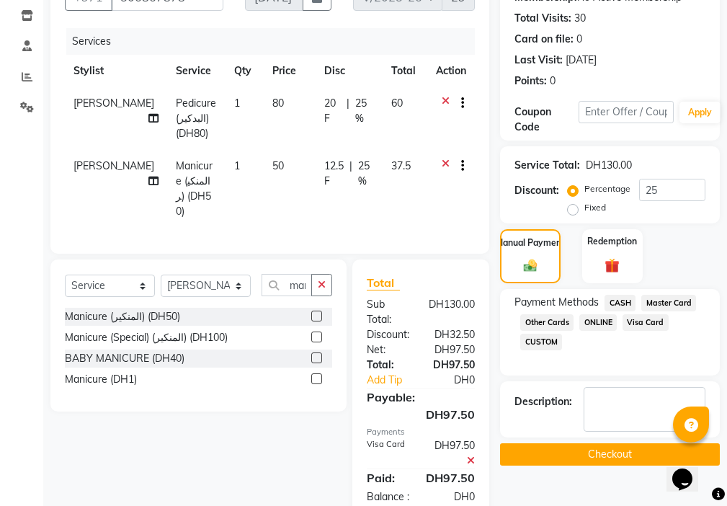
click at [639, 451] on button "Checkout" at bounding box center [610, 454] width 220 height 22
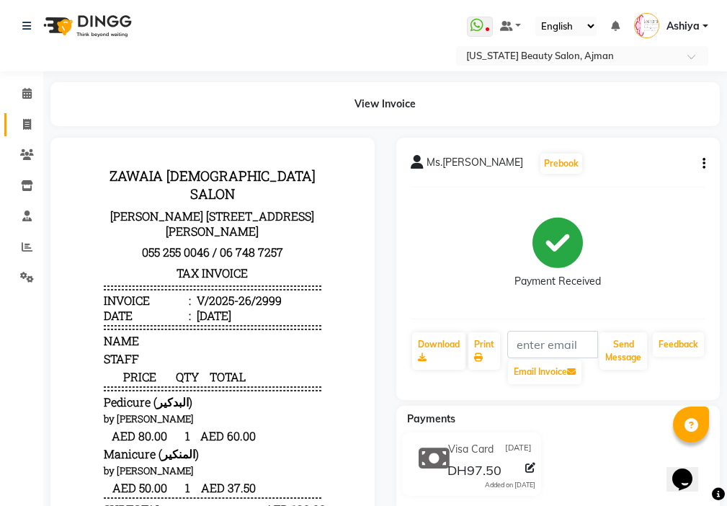
click at [27, 127] on icon at bounding box center [27, 124] width 8 height 11
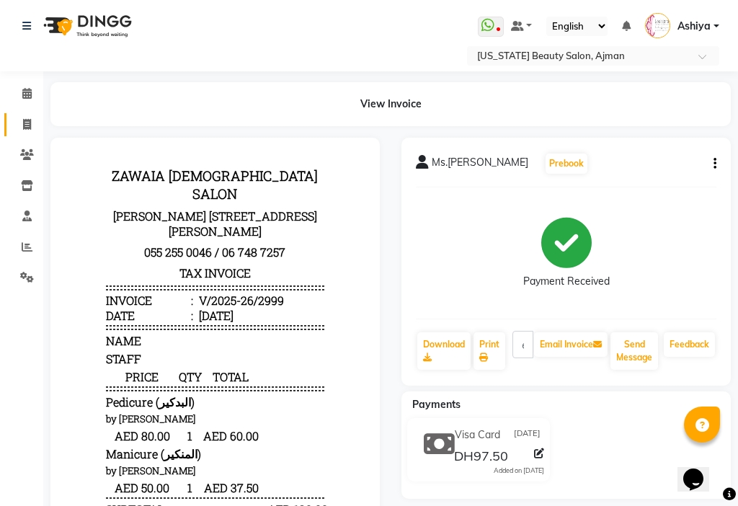
select select "service"
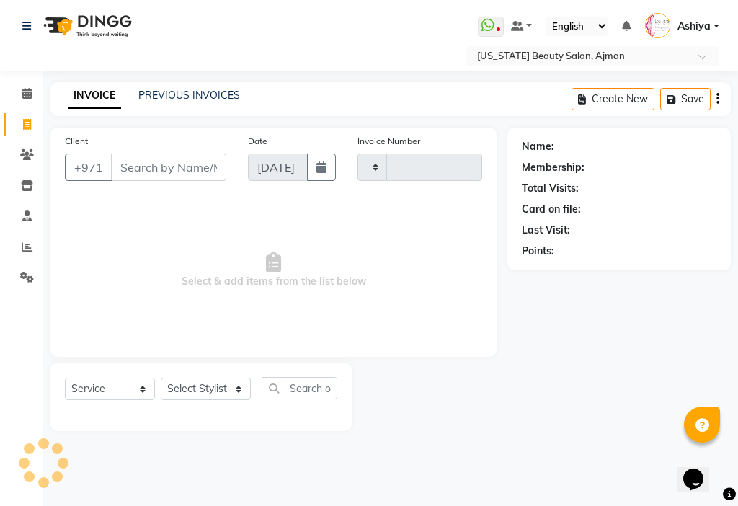
type input "3000"
select select "637"
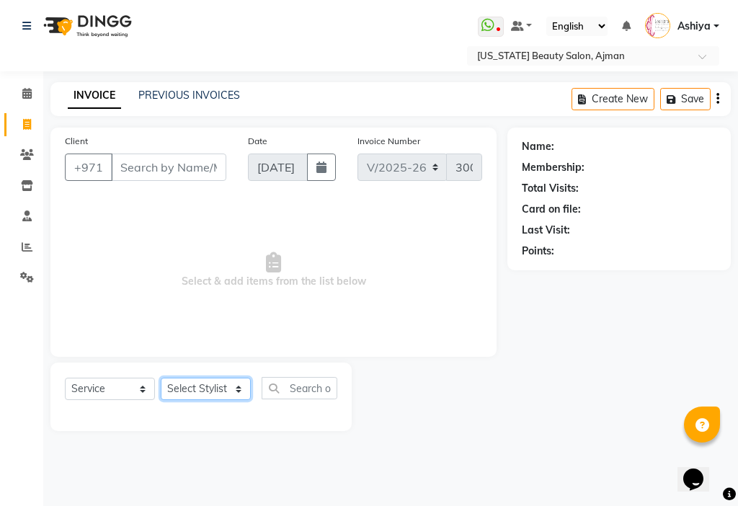
click at [177, 391] on select "Select Stylist [PERSON_NAME] [PERSON_NAME] Ashiya Cashier [PERSON_NAME] [PERSON…" at bounding box center [206, 389] width 90 height 22
select select "69766"
click at [161, 378] on select "Select Stylist [PERSON_NAME] [PERSON_NAME] Ashiya Cashier [PERSON_NAME] [PERSON…" at bounding box center [206, 389] width 90 height 22
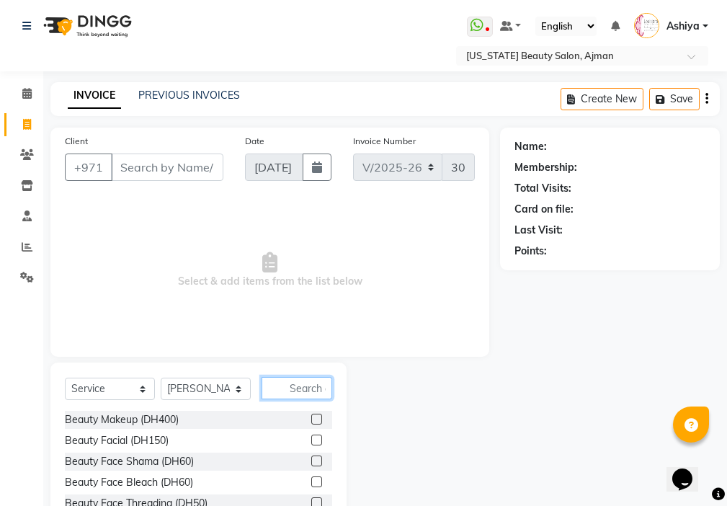
click at [311, 386] on input "text" at bounding box center [297, 388] width 71 height 22
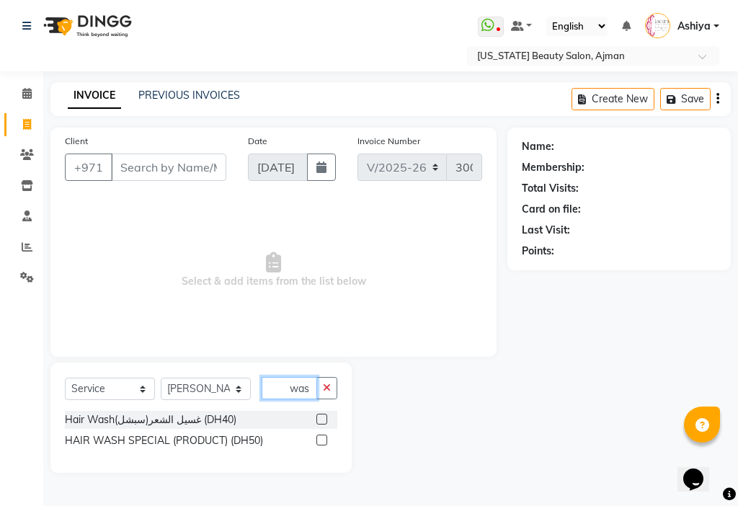
type input "was"
click at [316, 421] on label at bounding box center [321, 419] width 11 height 11
click at [316, 421] on input "checkbox" at bounding box center [320, 419] width 9 height 9
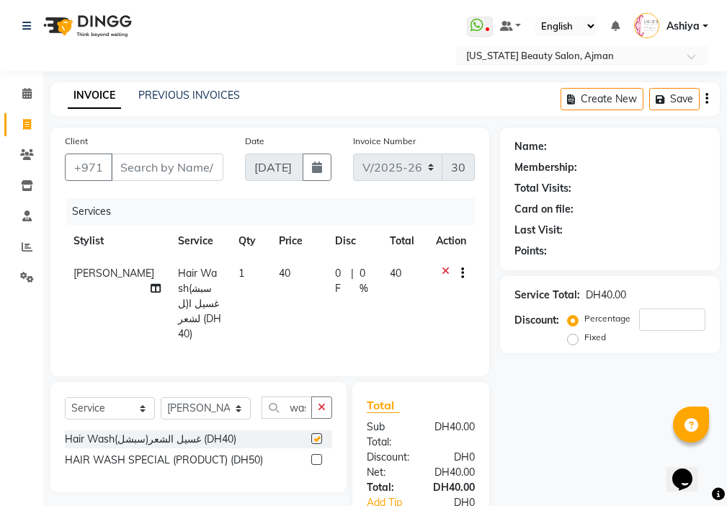
checkbox input "false"
click at [190, 174] on input "Client" at bounding box center [167, 167] width 112 height 27
click at [279, 310] on td "40" at bounding box center [298, 303] width 56 height 93
select select "69766"
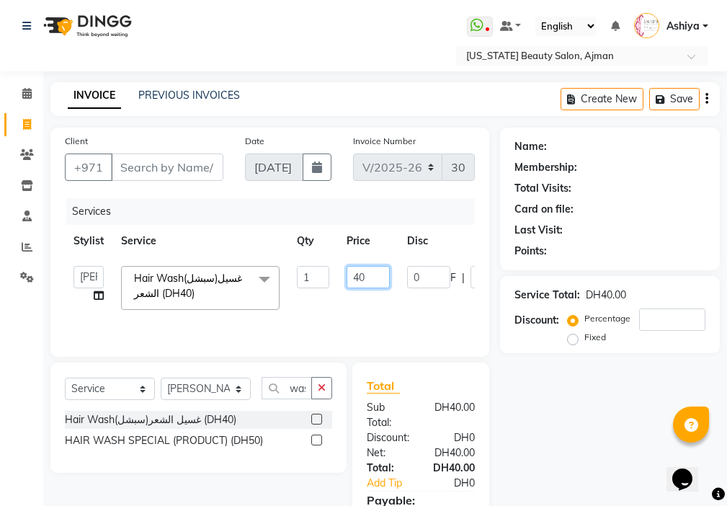
click at [365, 277] on input "40" at bounding box center [368, 277] width 43 height 22
type input "4"
type input "20"
click at [177, 169] on input "Client" at bounding box center [167, 167] width 112 height 27
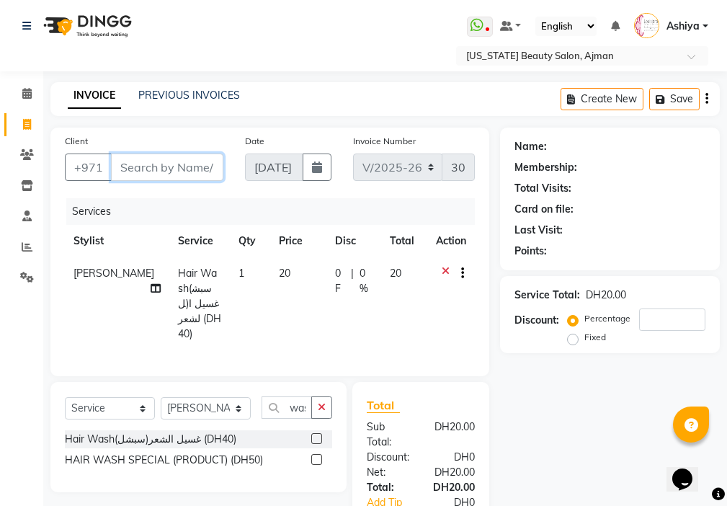
click at [188, 162] on input "Client" at bounding box center [167, 167] width 112 height 27
type input "a"
type input "0"
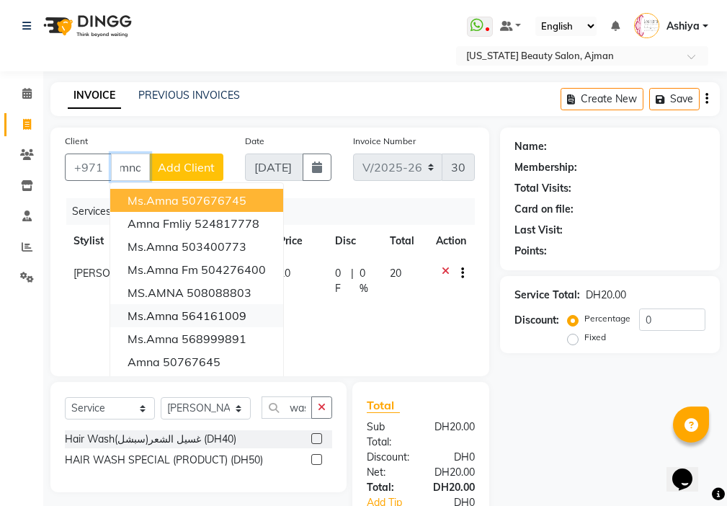
click at [226, 319] on ngb-highlight "564161009" at bounding box center [214, 316] width 65 height 14
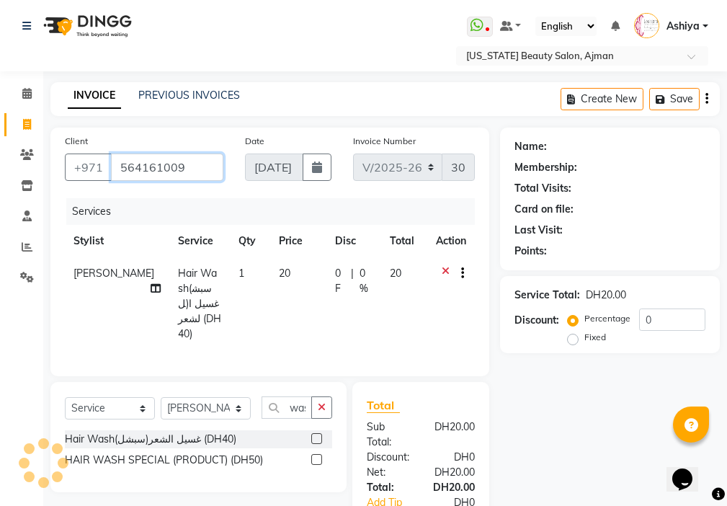
scroll to position [0, 0]
type input "564161009"
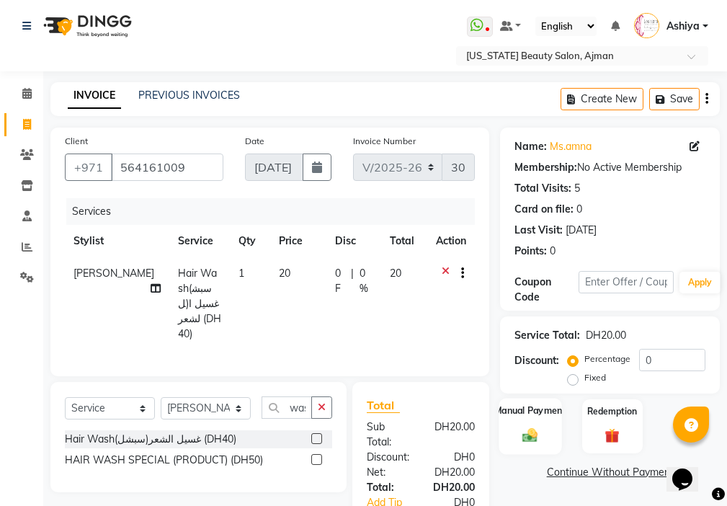
click at [551, 426] on div "Manual Payment" at bounding box center [531, 426] width 63 height 56
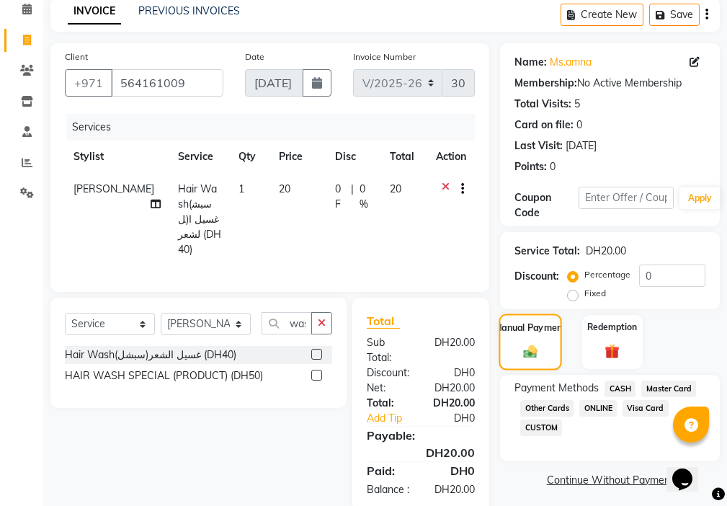
scroll to position [123, 0]
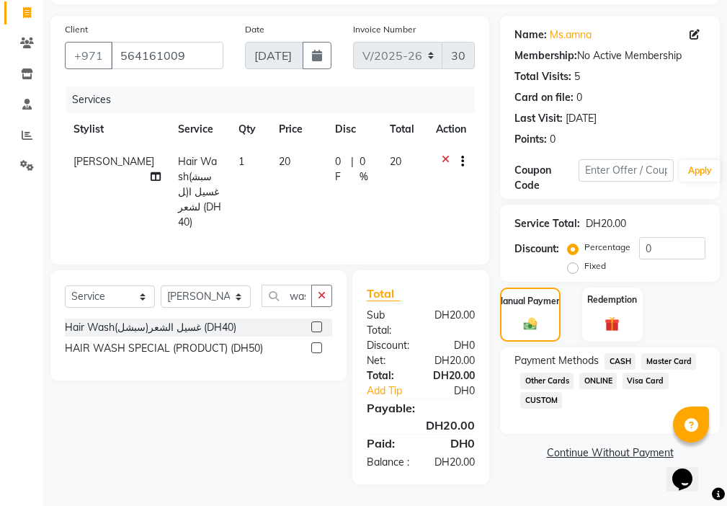
click at [624, 353] on span "CASH" at bounding box center [620, 361] width 31 height 17
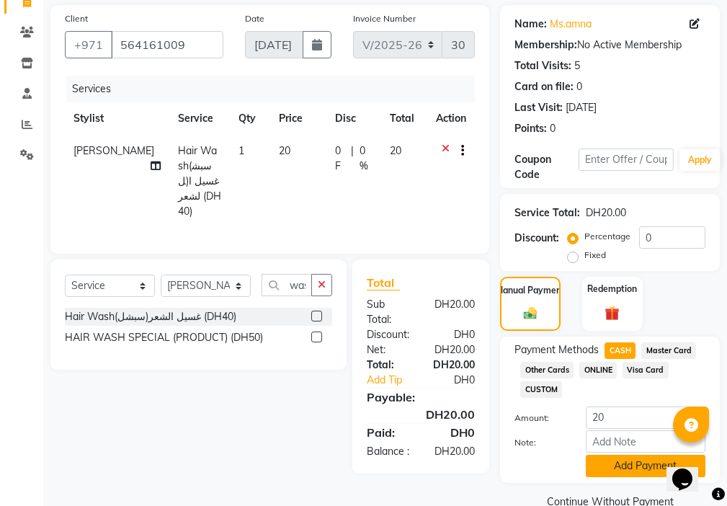
click at [629, 465] on button "Add Payment" at bounding box center [646, 466] width 120 height 22
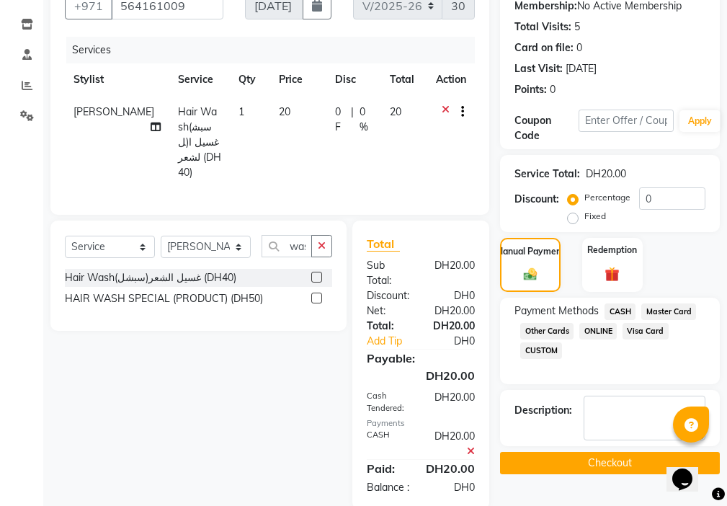
scroll to position [198, 0]
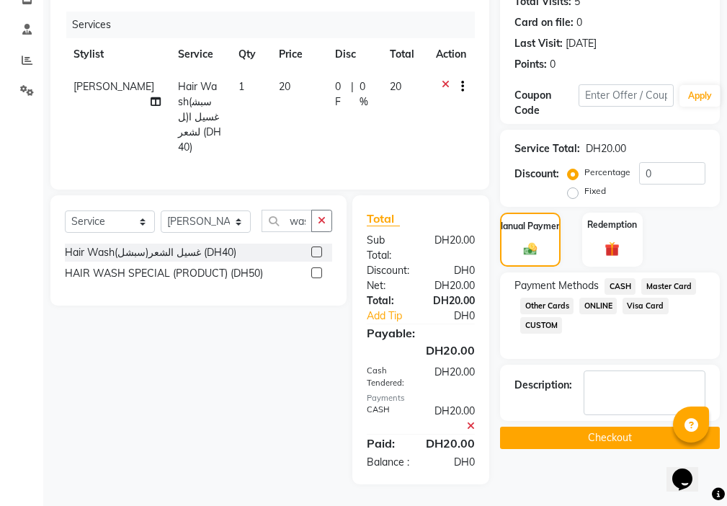
click at [580, 433] on button "Checkout" at bounding box center [610, 438] width 220 height 22
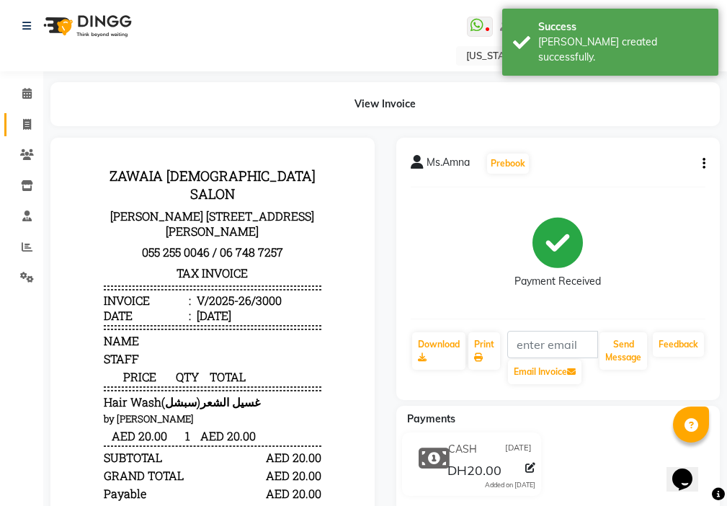
click at [26, 125] on icon at bounding box center [27, 124] width 8 height 11
select select "service"
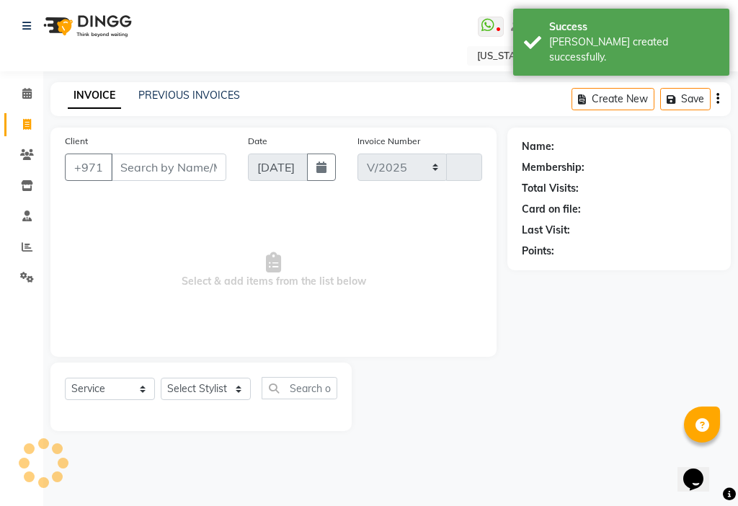
select select "637"
type input "3001"
